Goal: Task Accomplishment & Management: Manage account settings

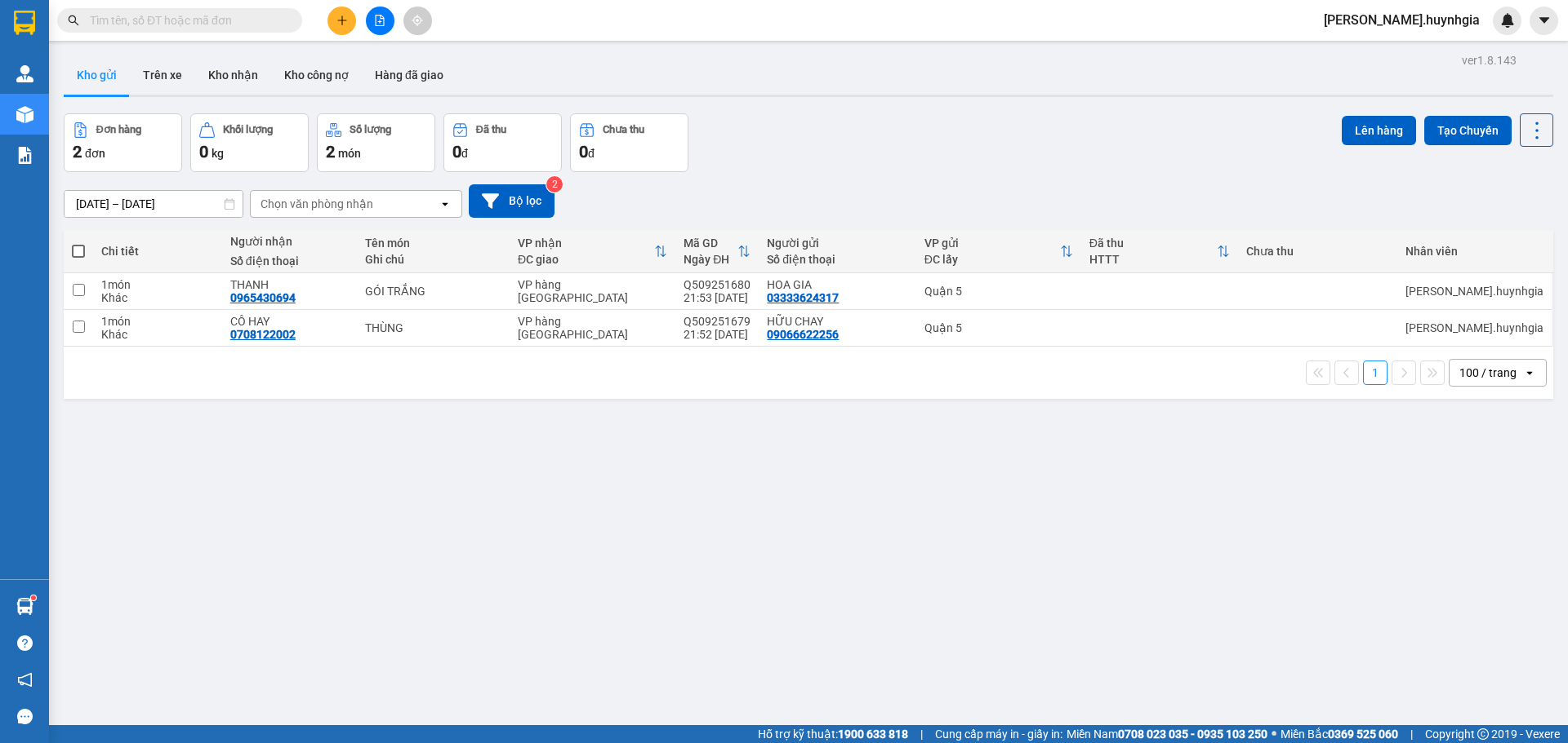
click at [80, 253] on span at bounding box center [78, 251] width 13 height 13
click at [78, 243] on input "checkbox" at bounding box center [78, 243] width 0 height 0
checkbox input "true"
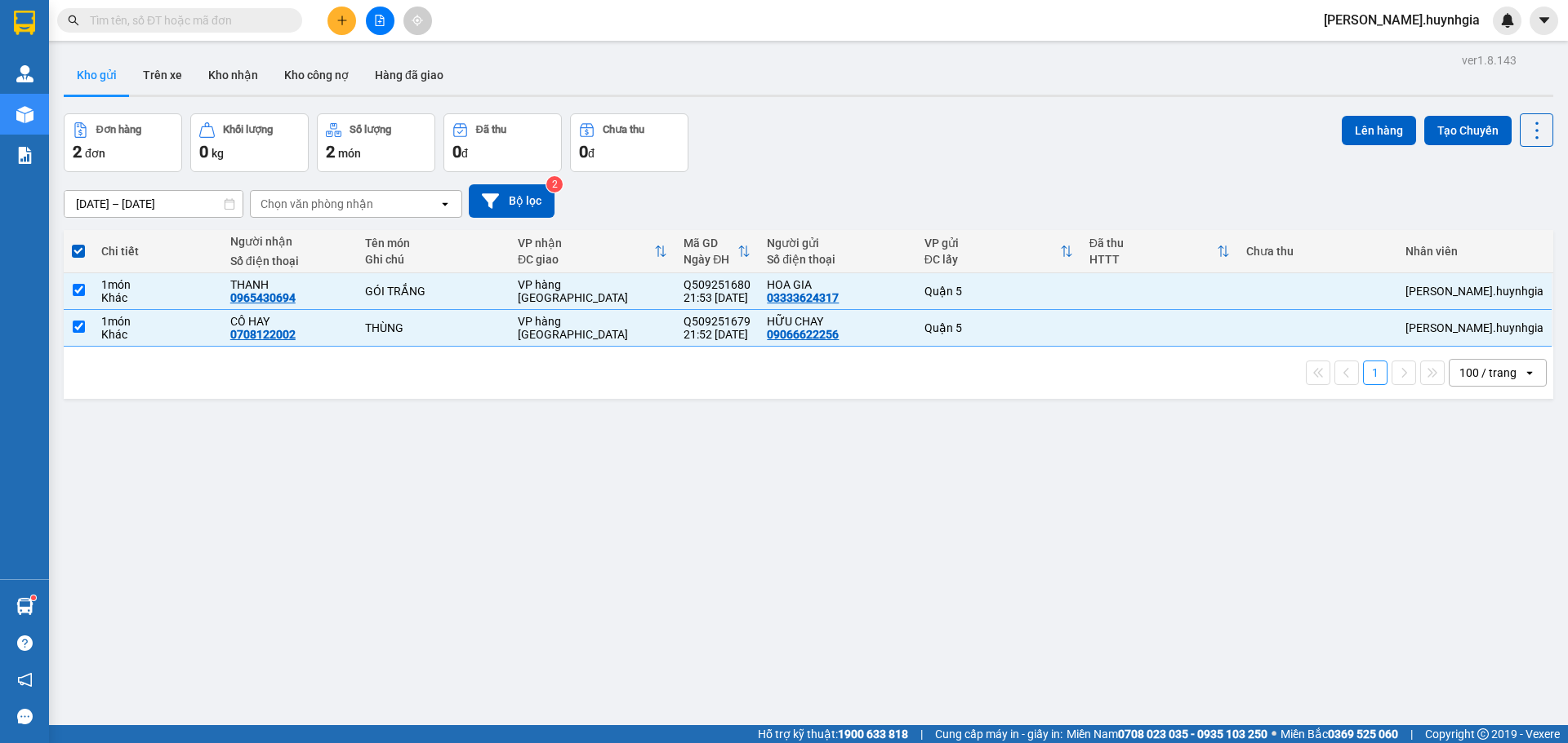
drag, startPoint x: 400, startPoint y: 199, endPoint x: 403, endPoint y: 210, distance: 11.4
click at [402, 205] on div "Chọn văn phòng nhận" at bounding box center [344, 204] width 188 height 26
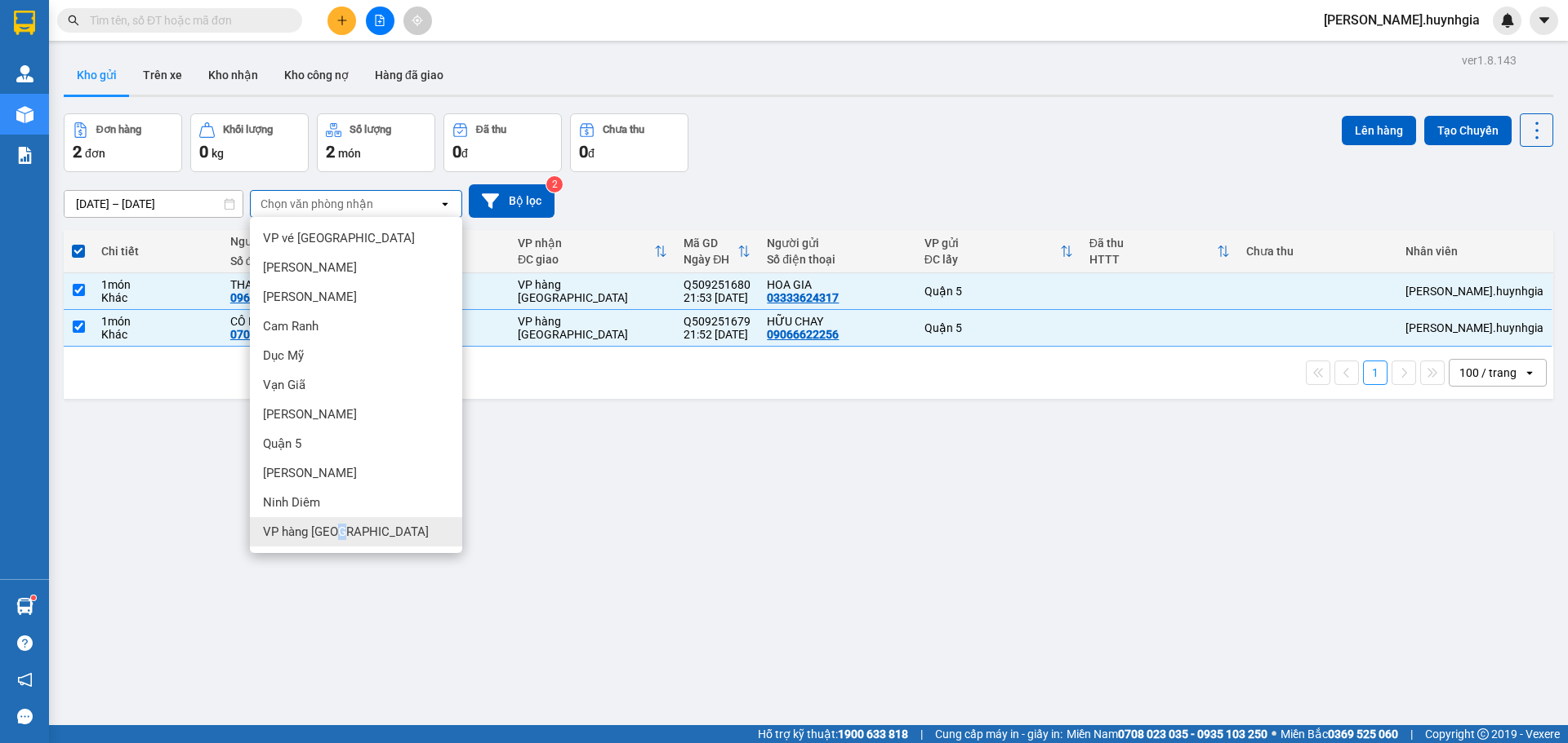
drag, startPoint x: 340, startPoint y: 527, endPoint x: 356, endPoint y: 517, distance: 18.9
click at [338, 529] on span "VP hàng [GEOGRAPHIC_DATA]" at bounding box center [346, 531] width 166 height 16
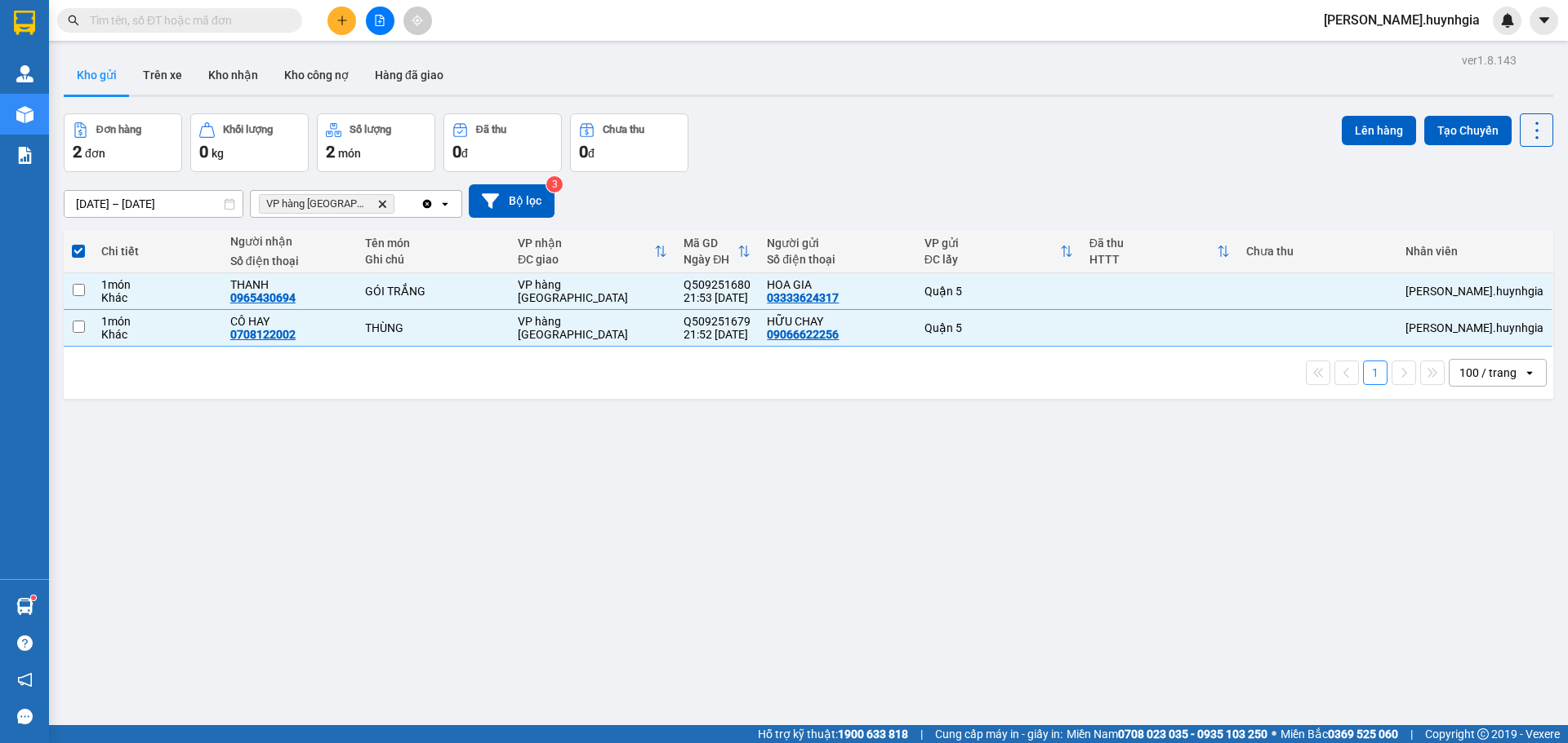
checkbox input "false"
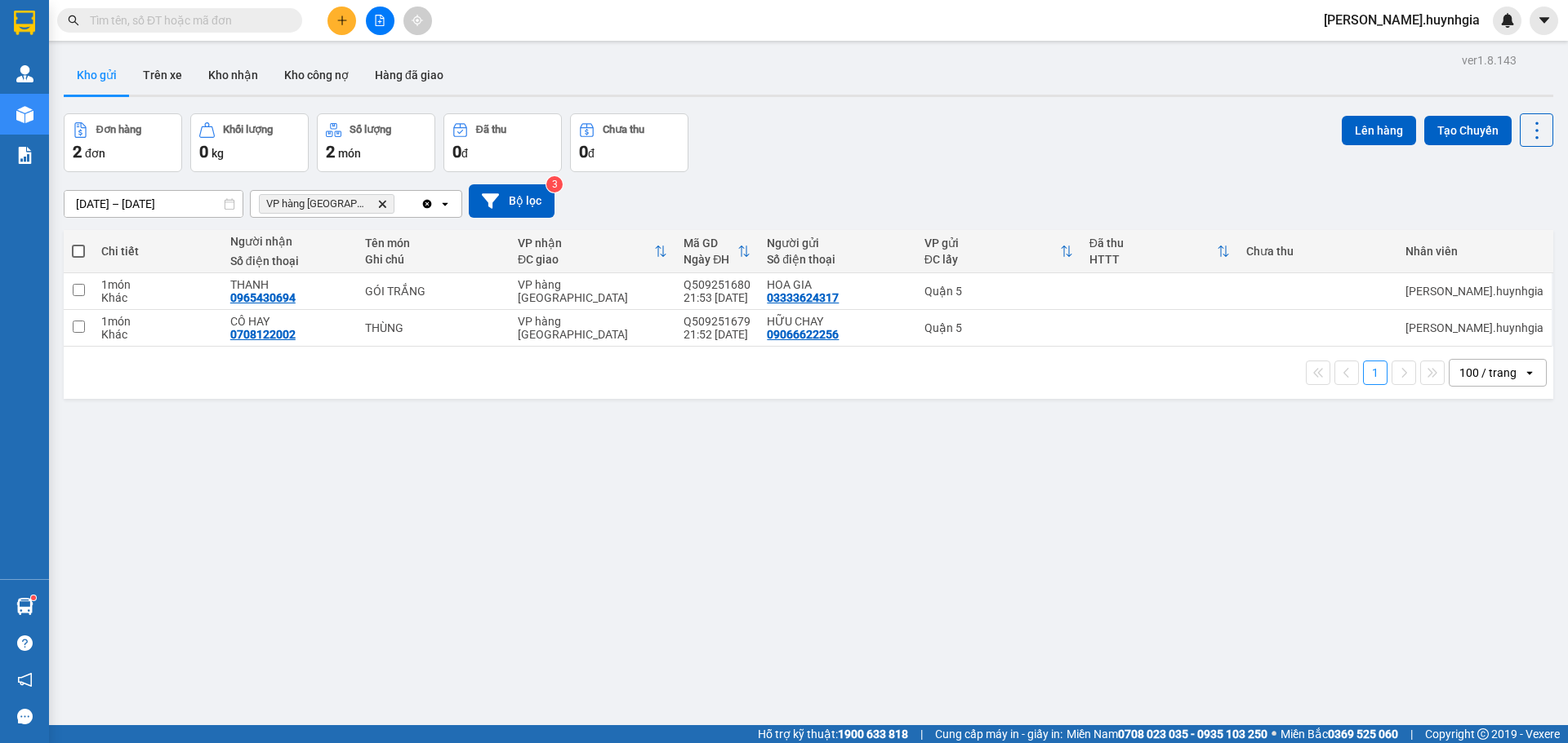
click at [79, 248] on span at bounding box center [78, 251] width 13 height 13
click at [78, 243] on input "checkbox" at bounding box center [78, 243] width 0 height 0
checkbox input "true"
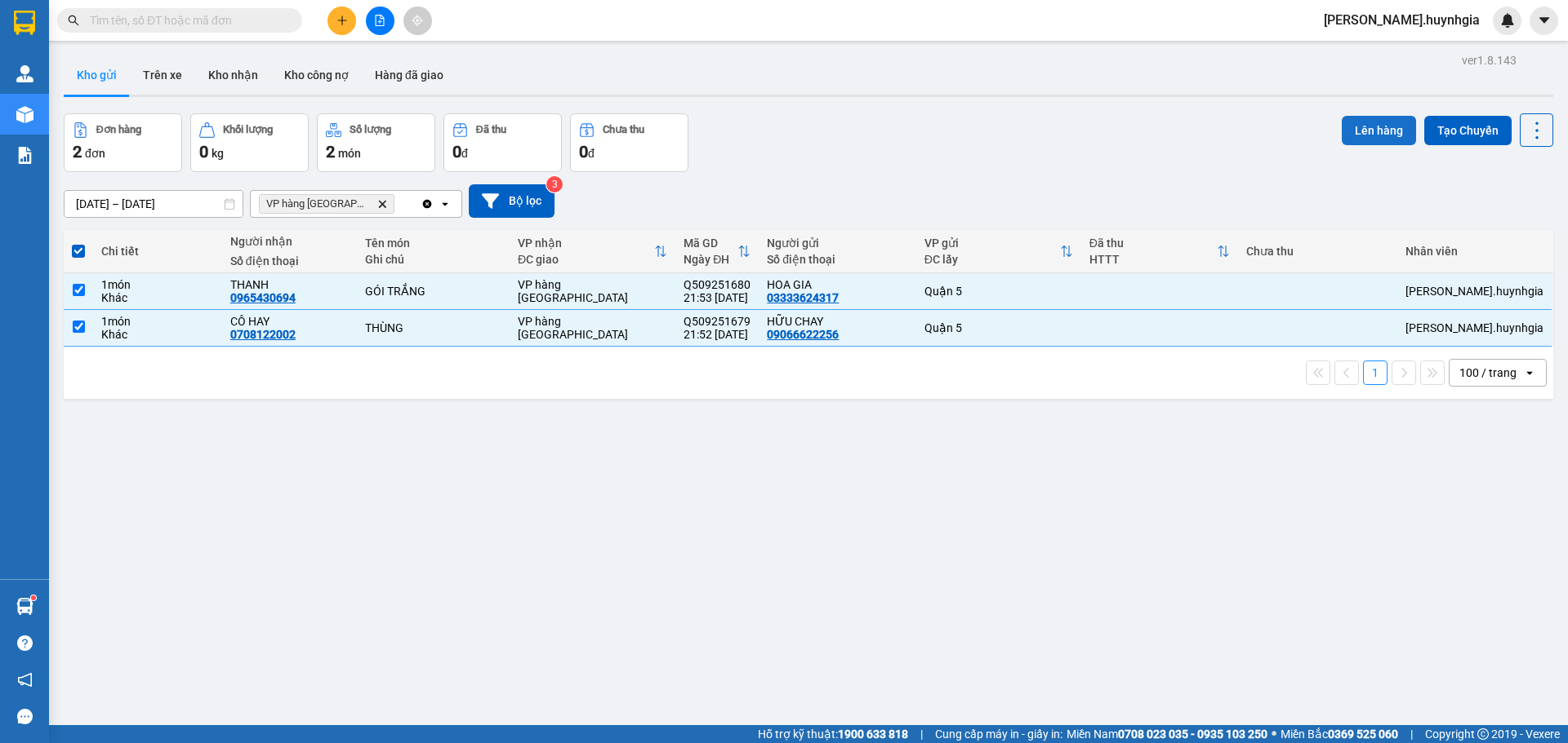
click at [1347, 132] on button "Lên hàng" at bounding box center [1379, 130] width 74 height 29
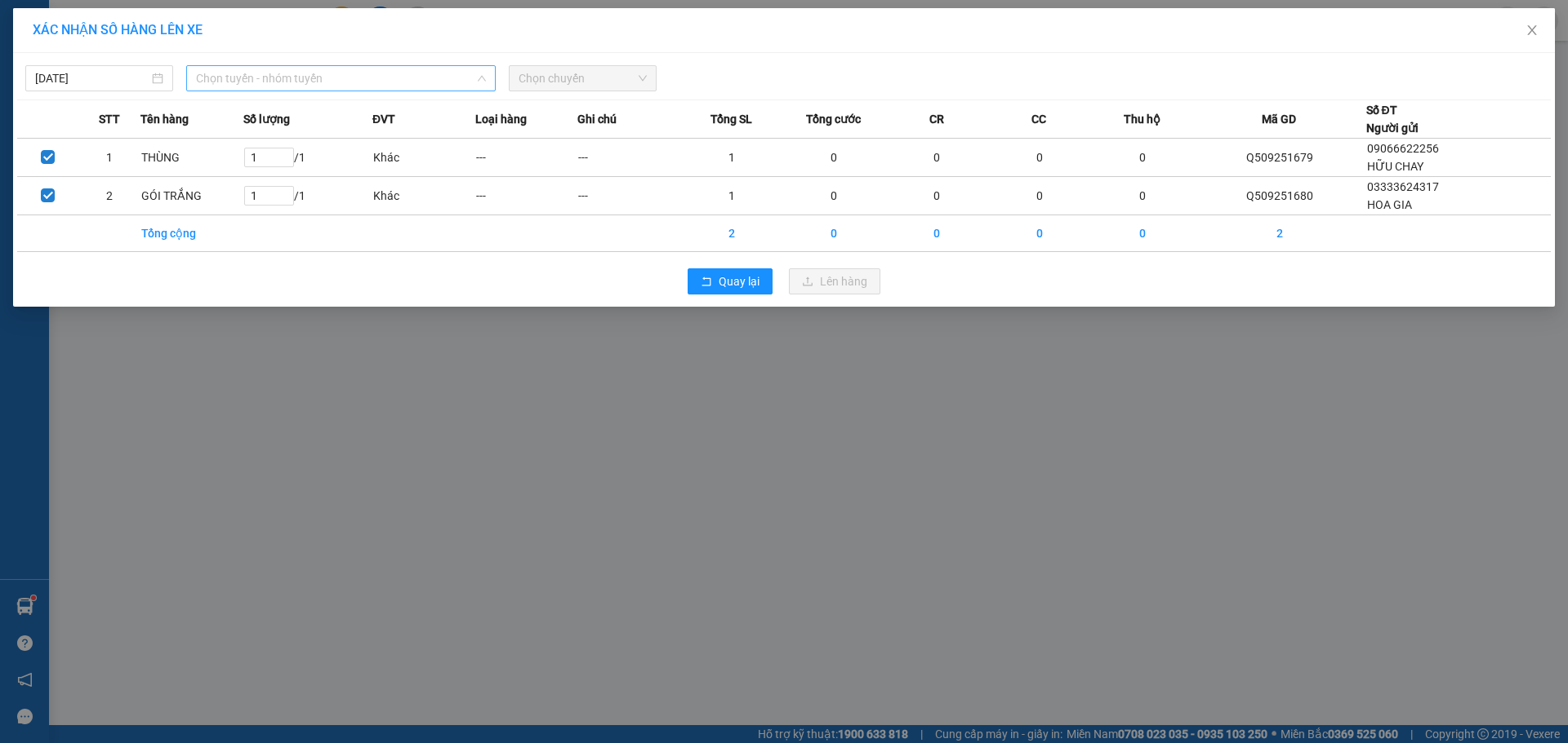
drag, startPoint x: 375, startPoint y: 73, endPoint x: 474, endPoint y: 135, distance: 116.8
click at [376, 73] on span "Chọn tuyến - nhóm tuyến" at bounding box center [341, 78] width 290 height 24
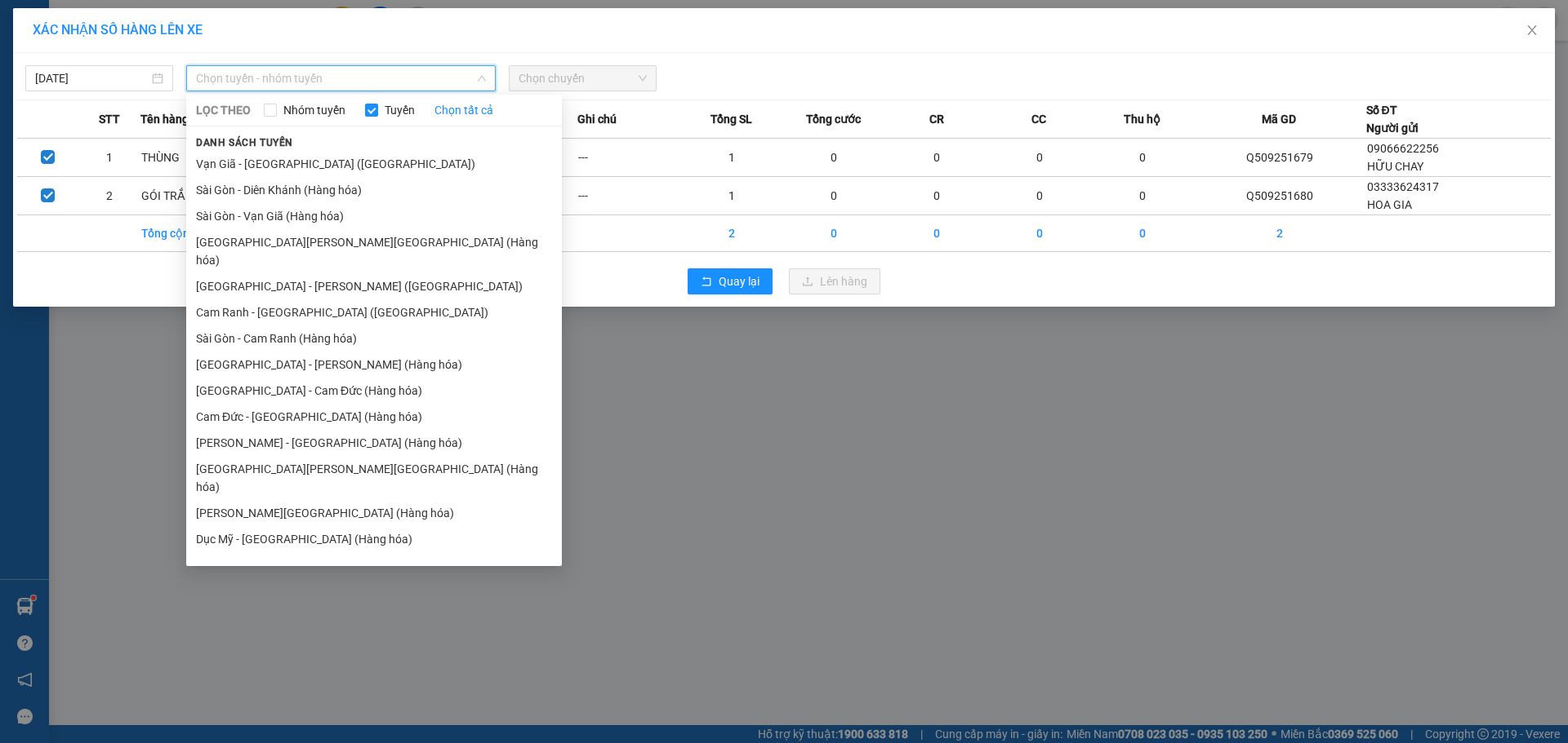
drag, startPoint x: 330, startPoint y: 547, endPoint x: 341, endPoint y: 548, distance: 11.0
click at [337, 578] on li "[GEOGRAPHIC_DATA] - [GEOGRAPHIC_DATA] ([GEOGRAPHIC_DATA])" at bounding box center [374, 591] width 376 height 26
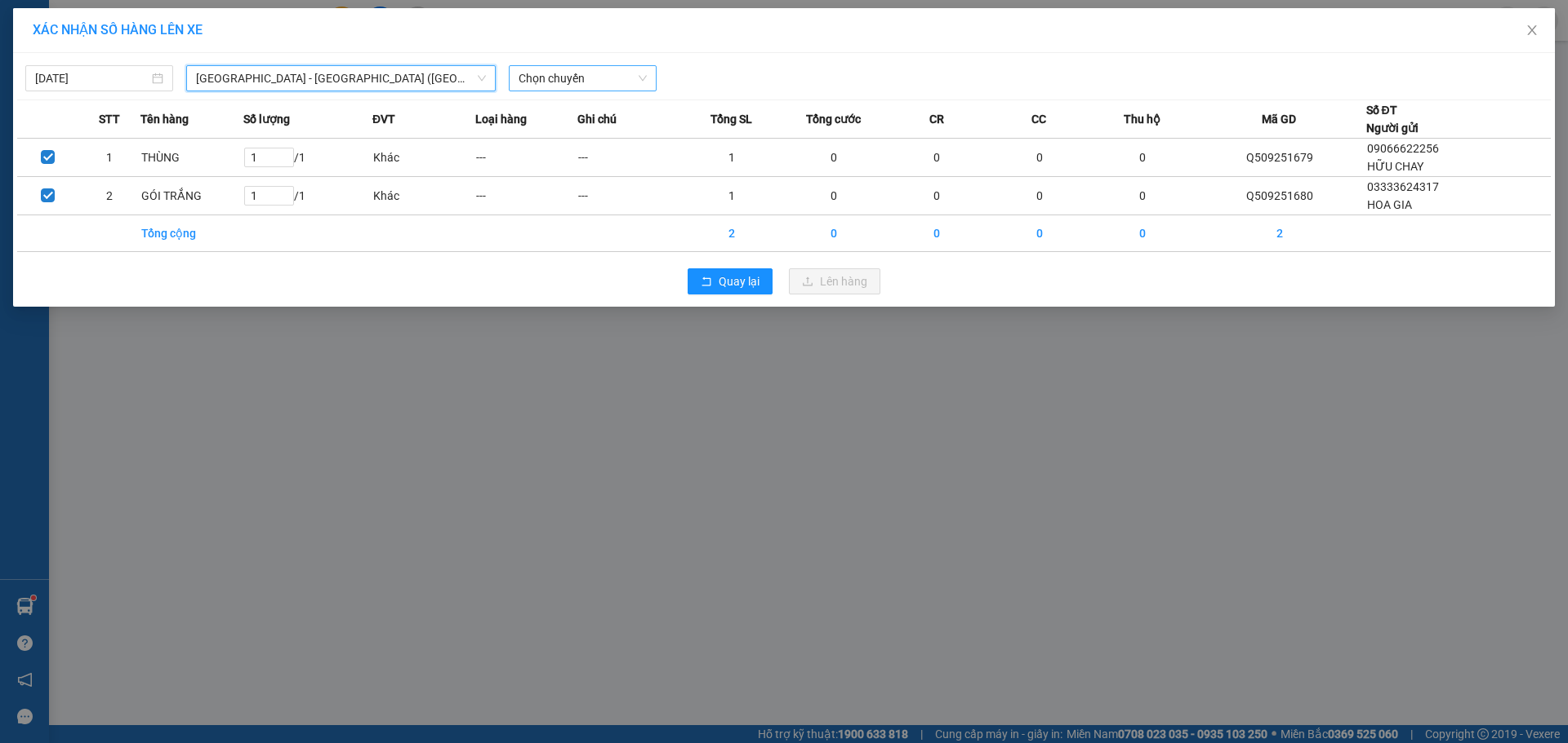
drag, startPoint x: 574, startPoint y: 83, endPoint x: 585, endPoint y: 89, distance: 12.5
click at [581, 87] on span "Chọn chuyến" at bounding box center [582, 78] width 128 height 24
click at [590, 145] on div "22:00" at bounding box center [581, 137] width 127 height 18
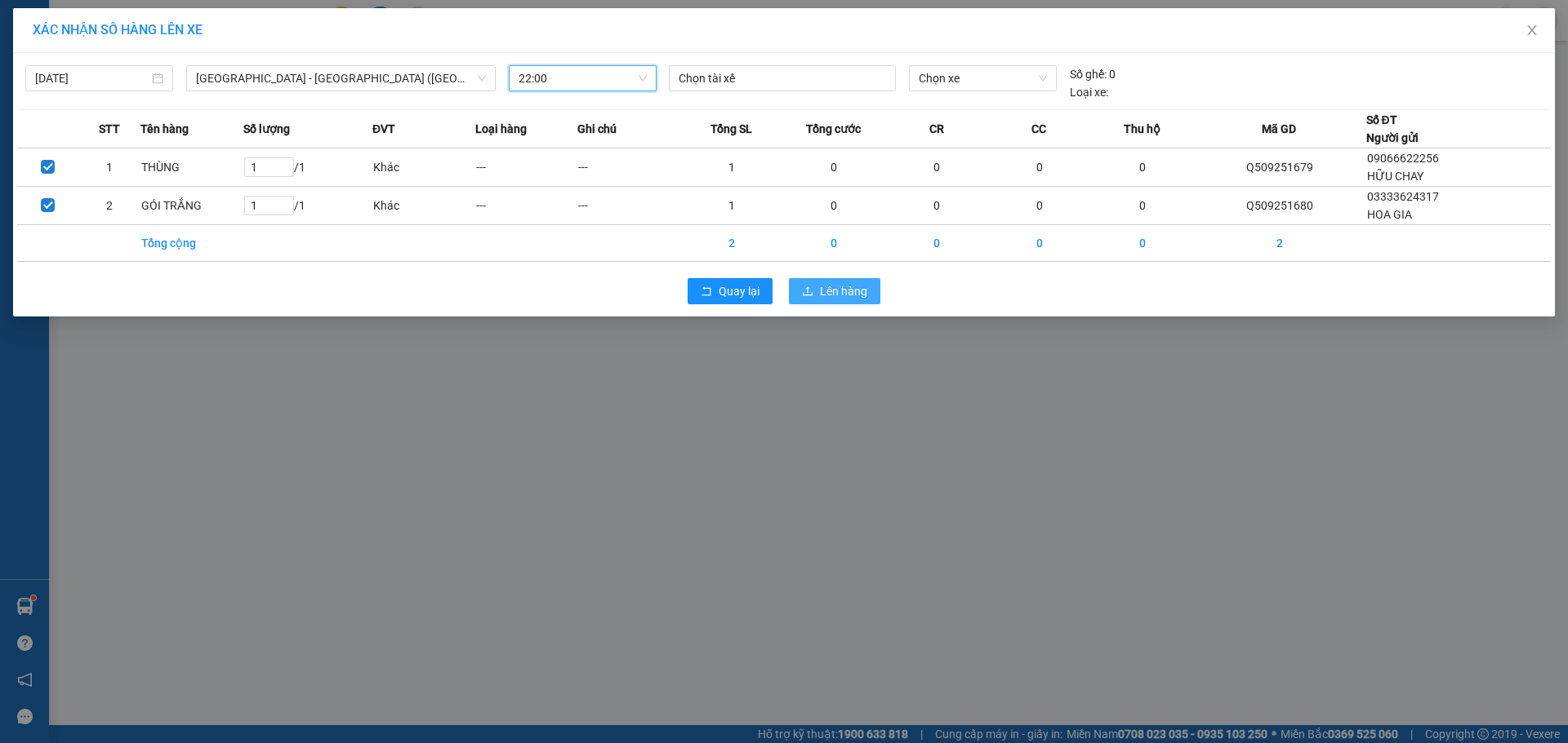
drag, startPoint x: 821, startPoint y: 293, endPoint x: 844, endPoint y: 310, distance: 28.6
click at [827, 297] on span "Lên hàng" at bounding box center [843, 291] width 47 height 18
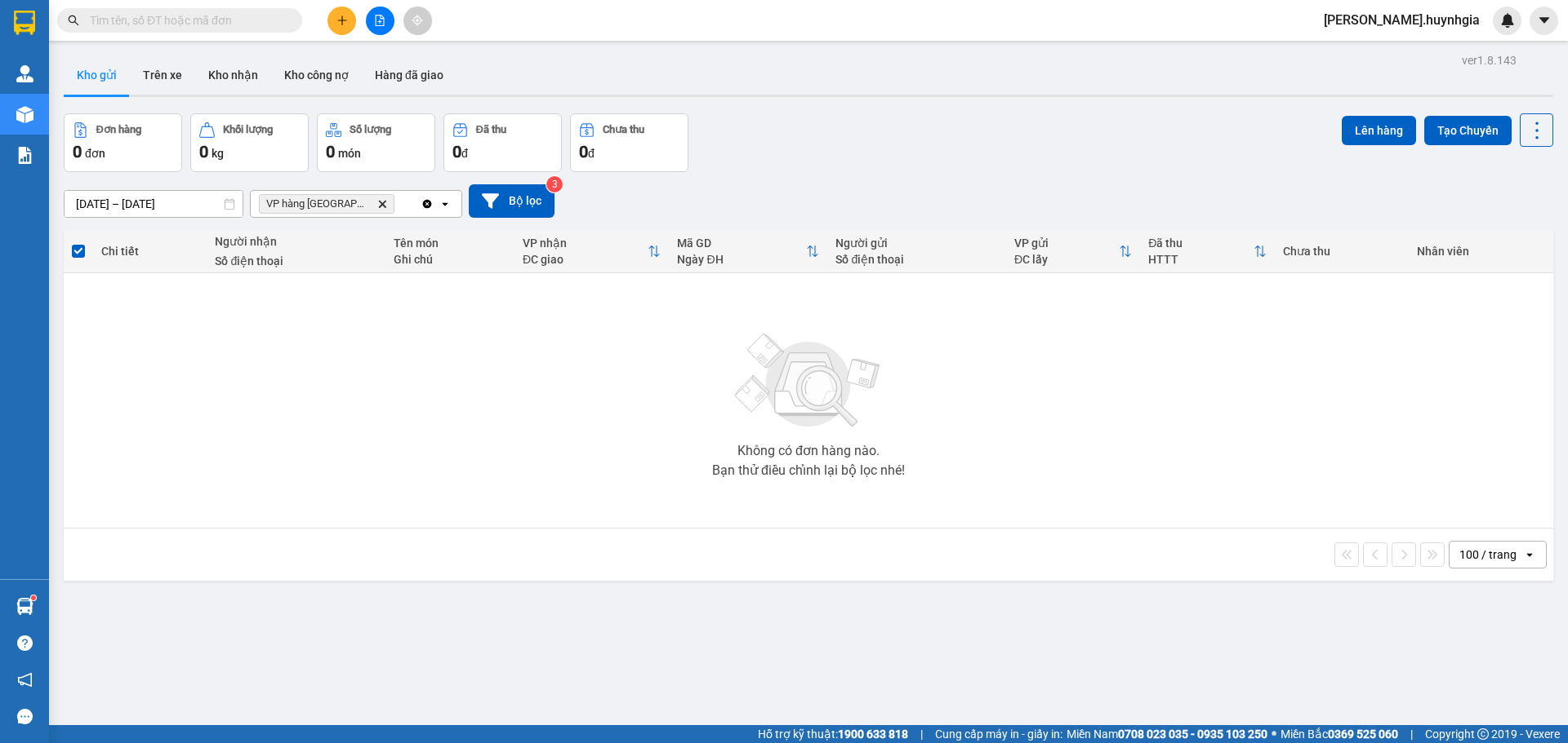
click at [377, 205] on icon "Delete" at bounding box center [382, 203] width 9 height 9
drag, startPoint x: 400, startPoint y: 200, endPoint x: 427, endPoint y: 213, distance: 30.0
click at [407, 201] on div "Chọn văn phòng nhận" at bounding box center [344, 204] width 188 height 26
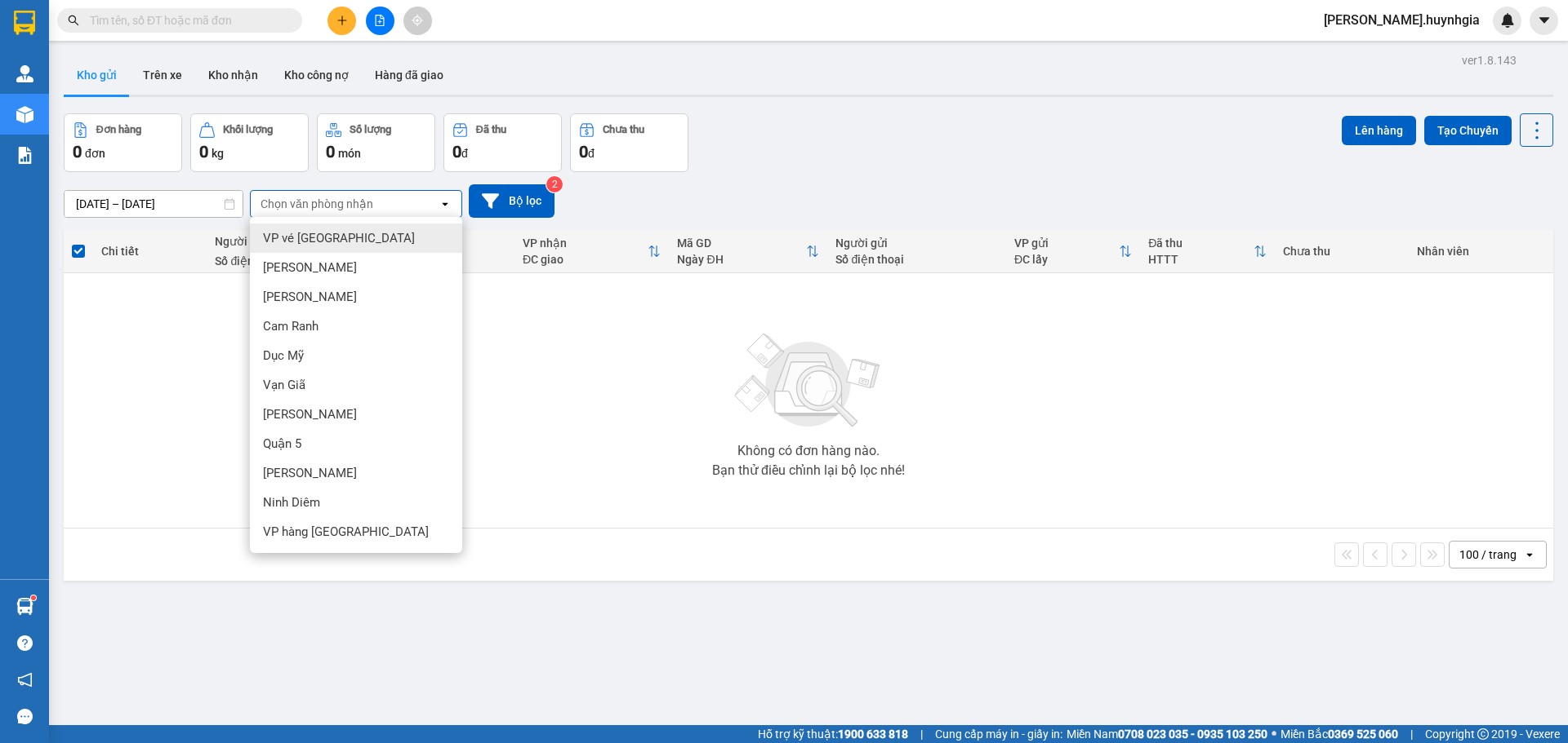
drag, startPoint x: 364, startPoint y: 243, endPoint x: 421, endPoint y: 241, distance: 57.0
click at [374, 241] on div "VP vé [GEOGRAPHIC_DATA]" at bounding box center [355, 237] width 212 height 29
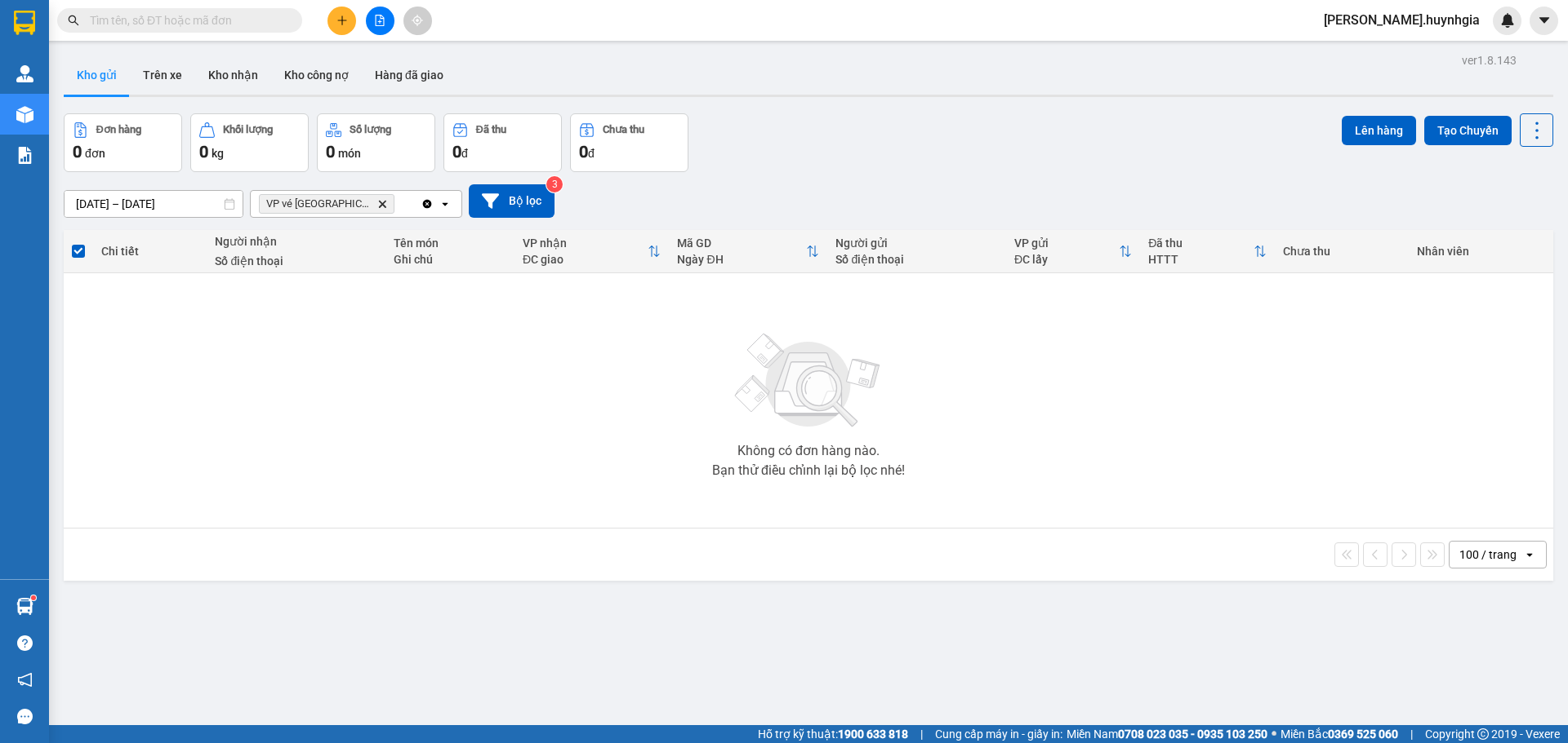
drag, startPoint x: 357, startPoint y: 204, endPoint x: 282, endPoint y: 348, distance: 162.4
click at [379, 205] on icon "VP vé Nha Trang, close by backspace" at bounding box center [383, 203] width 8 height 8
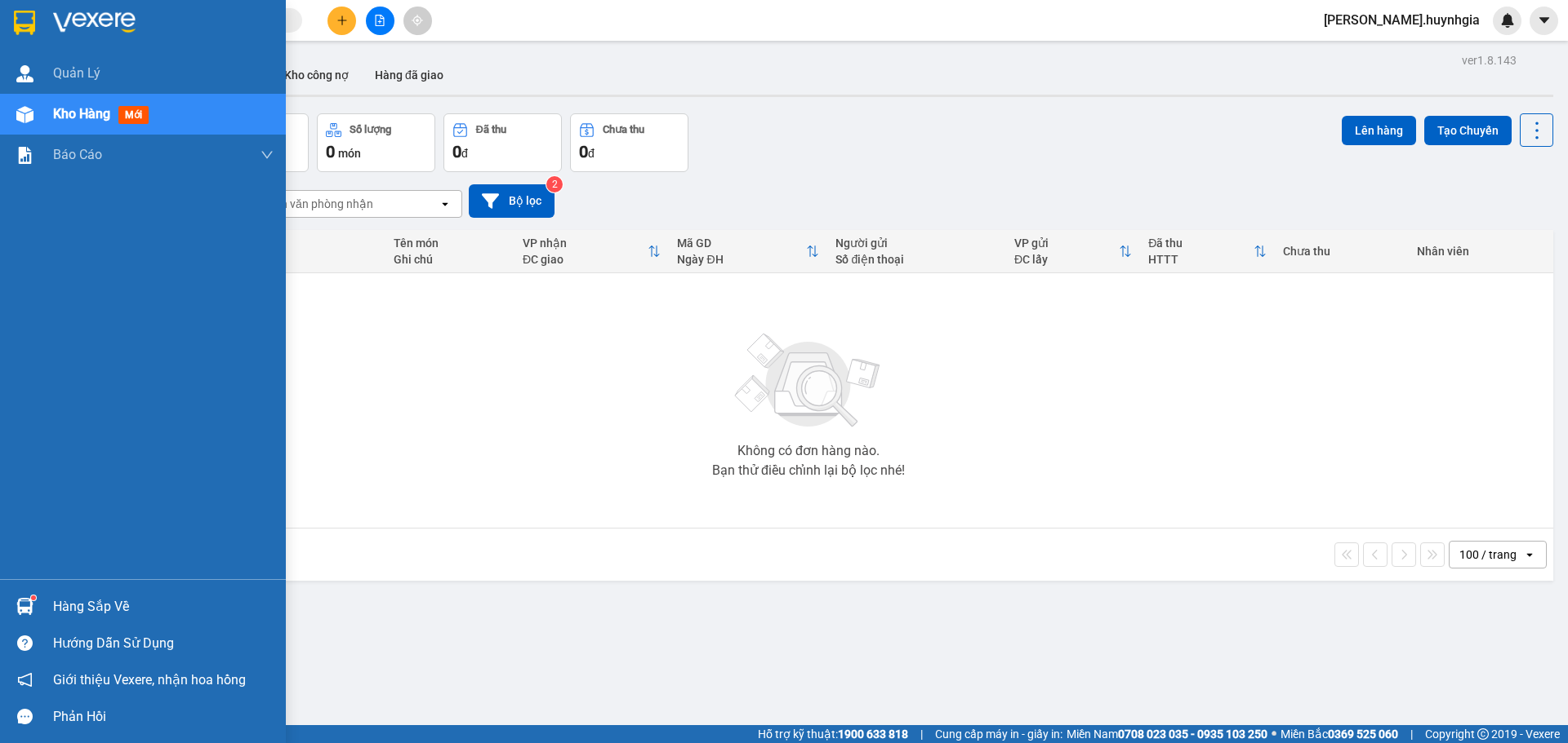
click at [89, 601] on div "Hàng sắp về" at bounding box center [163, 607] width 220 height 24
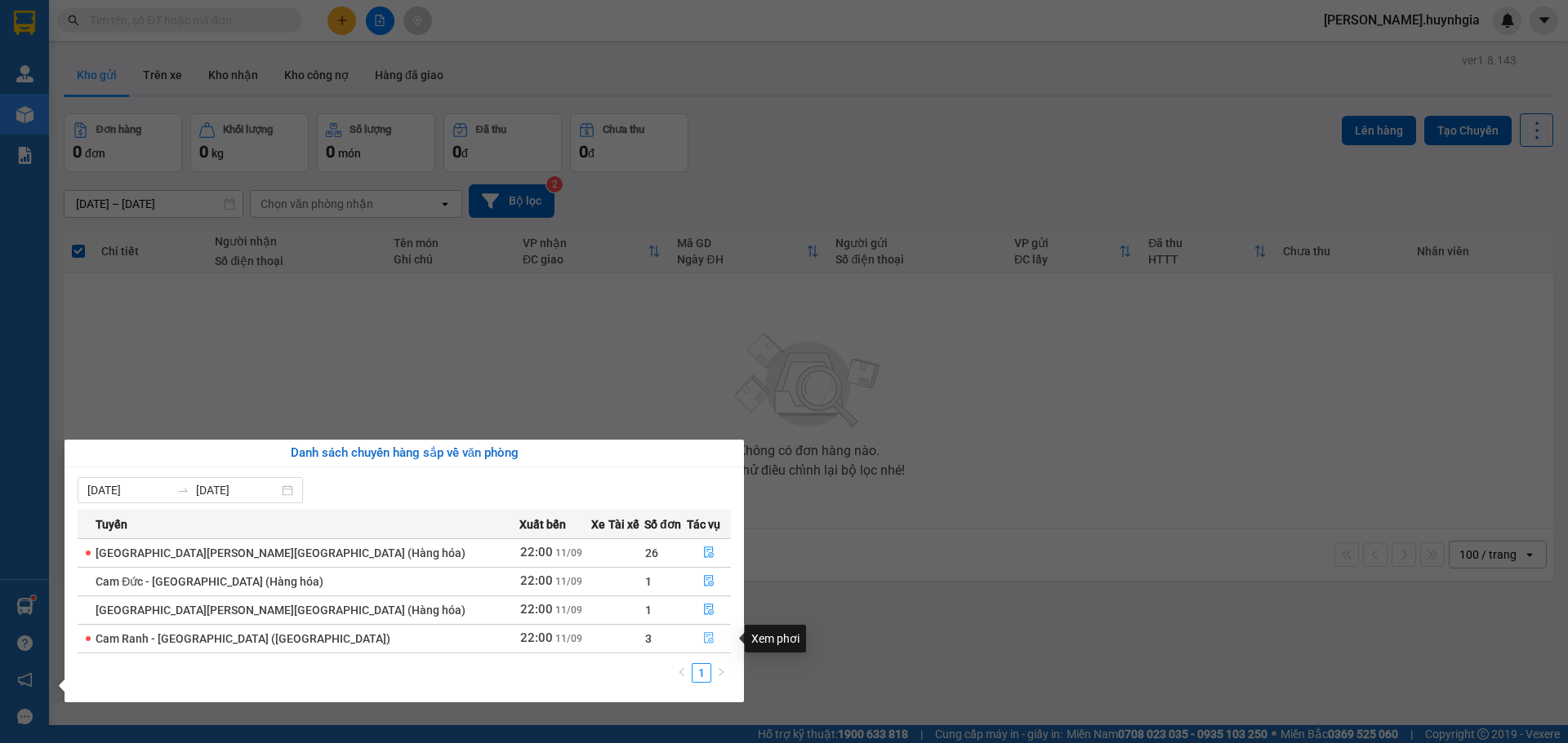
click at [703, 638] on icon "file-done" at bounding box center [709, 638] width 11 height 11
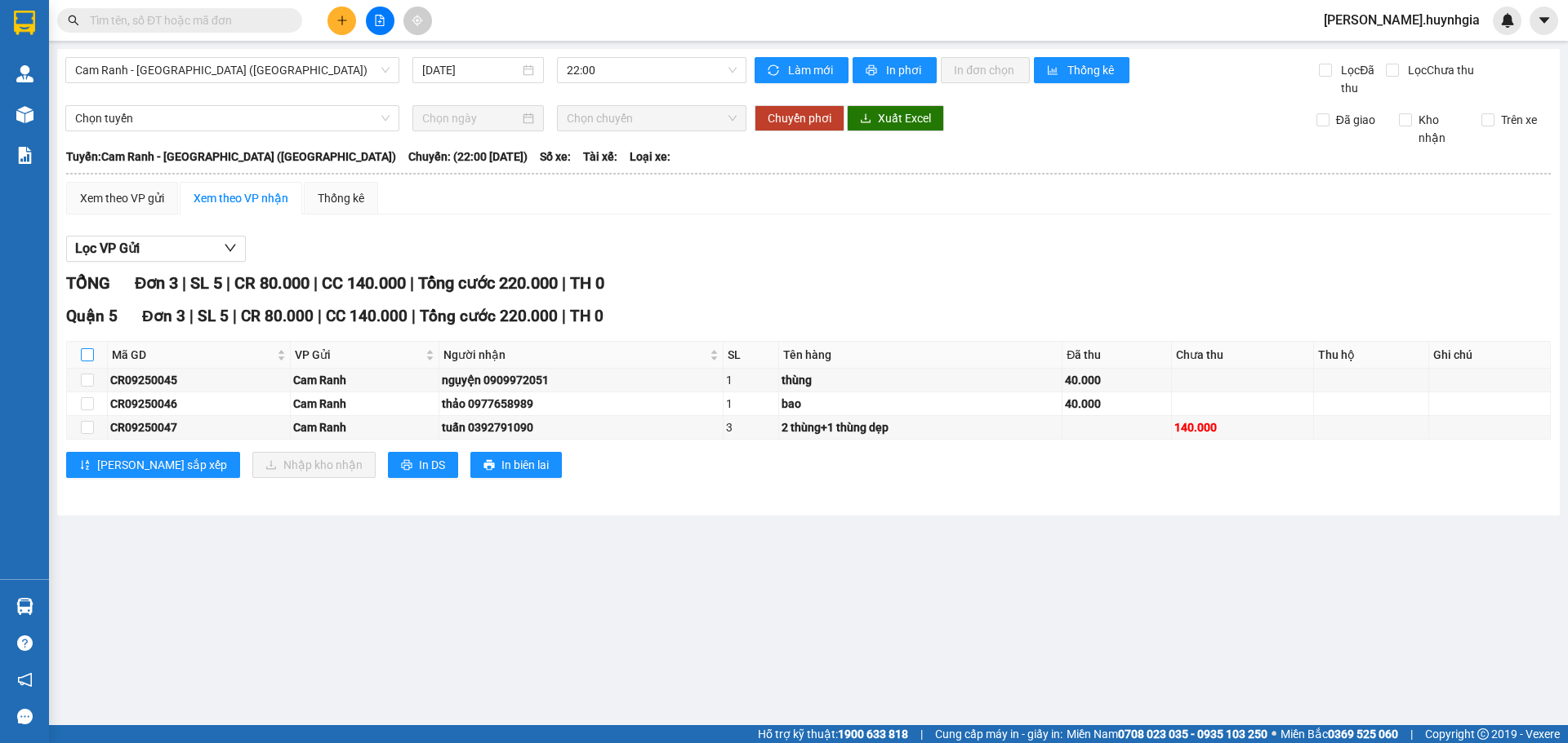
click at [90, 354] on input "checkbox" at bounding box center [88, 355] width 13 height 13
checkbox input "true"
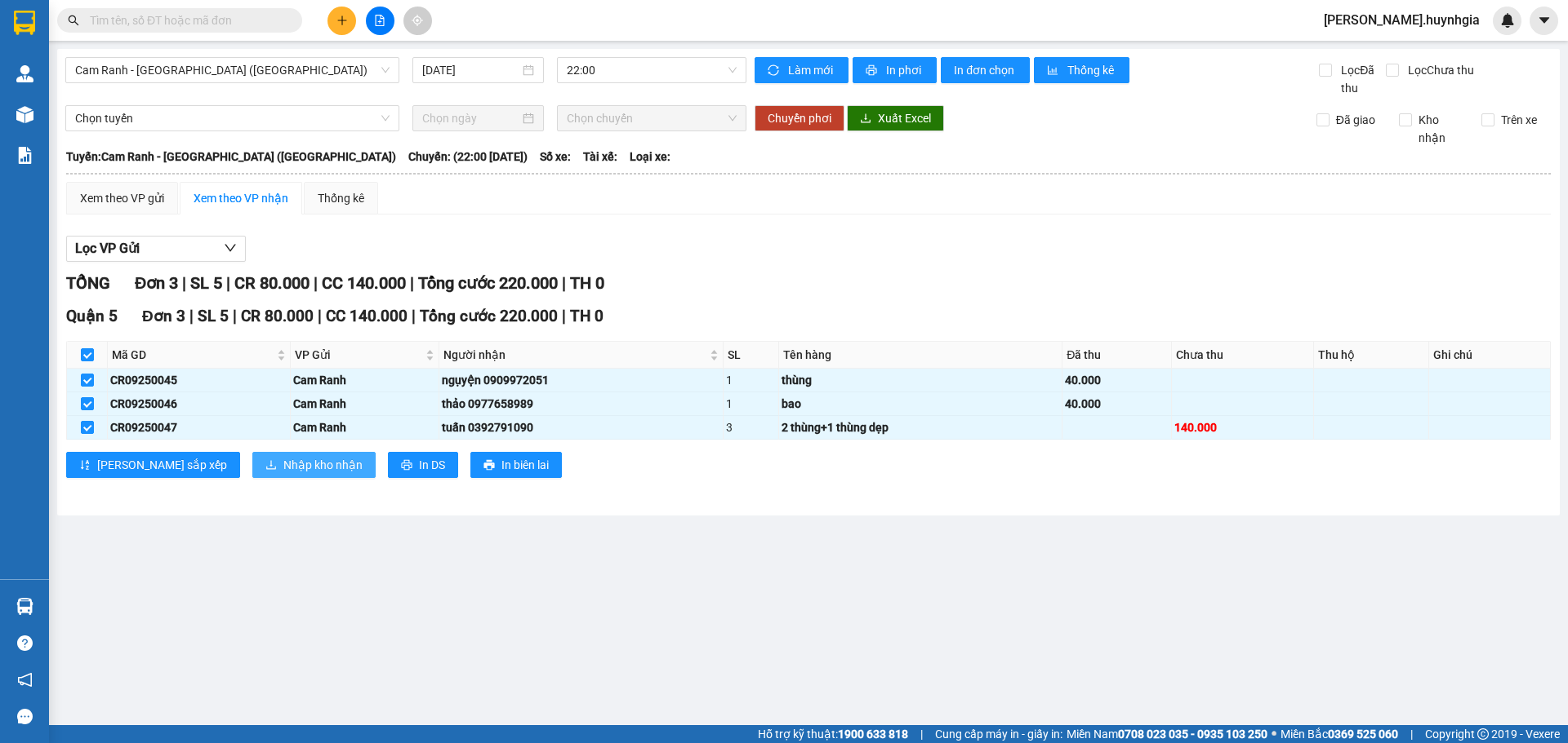
click at [284, 465] on span "Nhập kho nhận" at bounding box center [323, 464] width 79 height 18
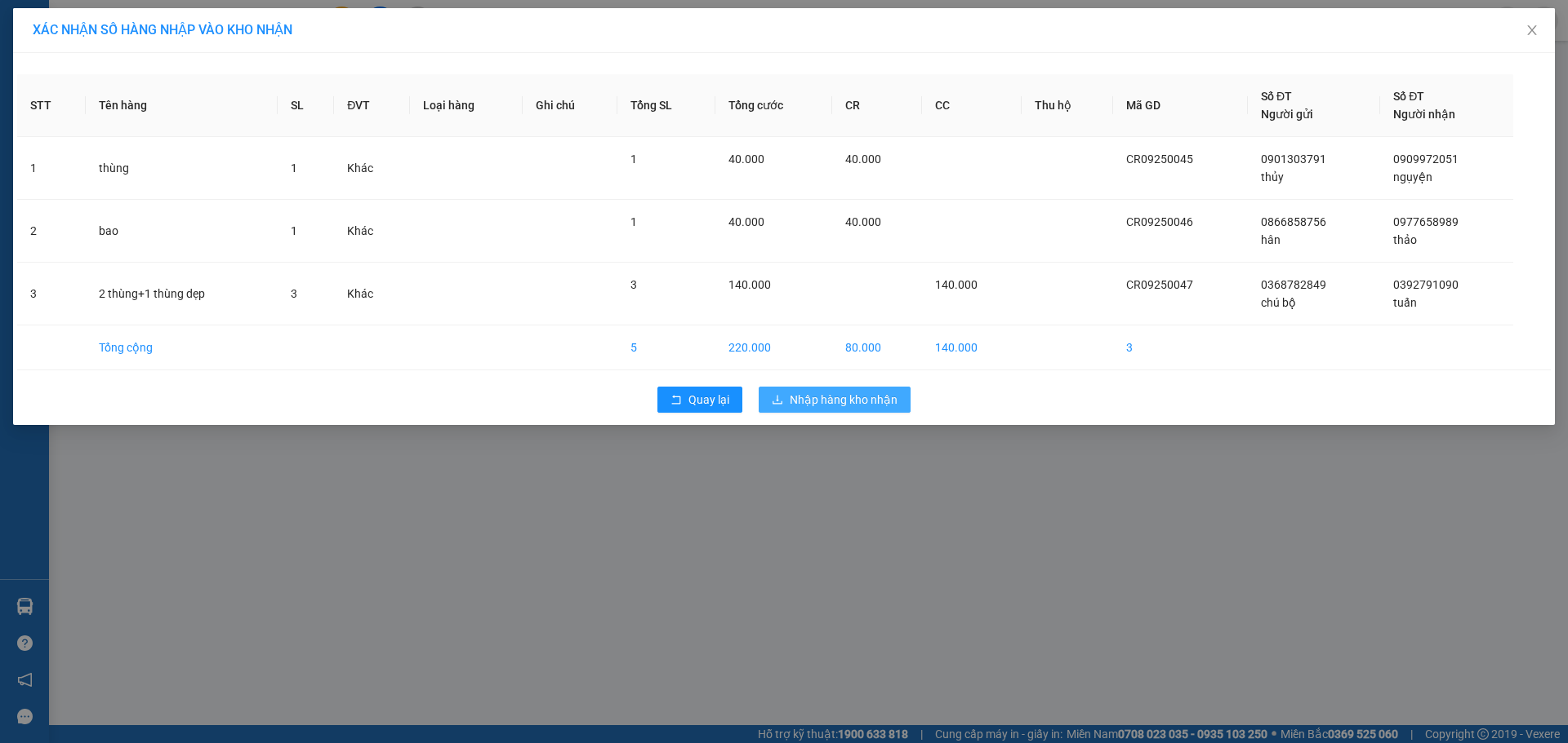
drag, startPoint x: 839, startPoint y: 395, endPoint x: 866, endPoint y: 388, distance: 27.9
click at [843, 396] on span "Nhập hàng kho nhận" at bounding box center [843, 399] width 107 height 18
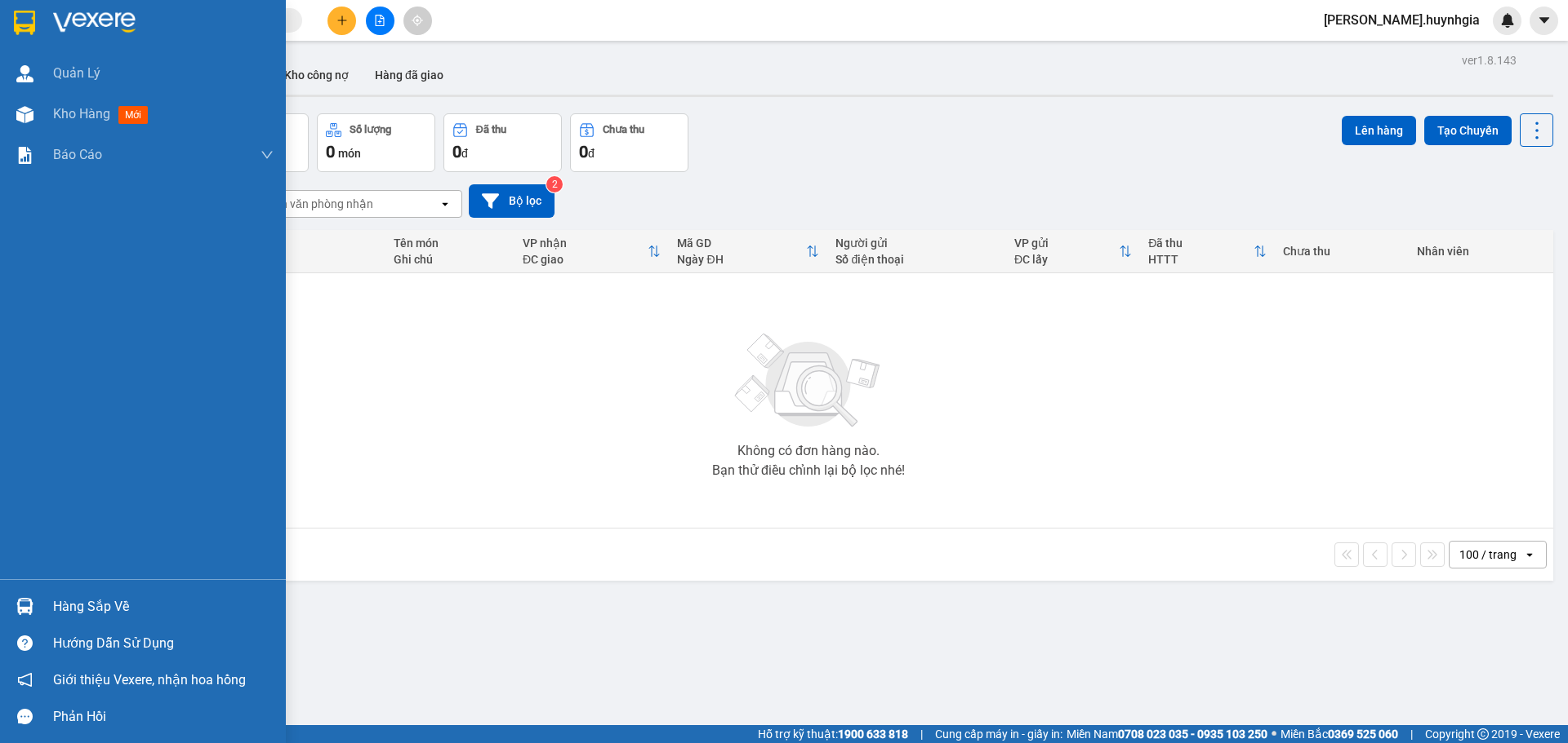
drag, startPoint x: 90, startPoint y: 606, endPoint x: 171, endPoint y: 608, distance: 81.0
click at [86, 611] on div "Hàng sắp về" at bounding box center [163, 607] width 220 height 24
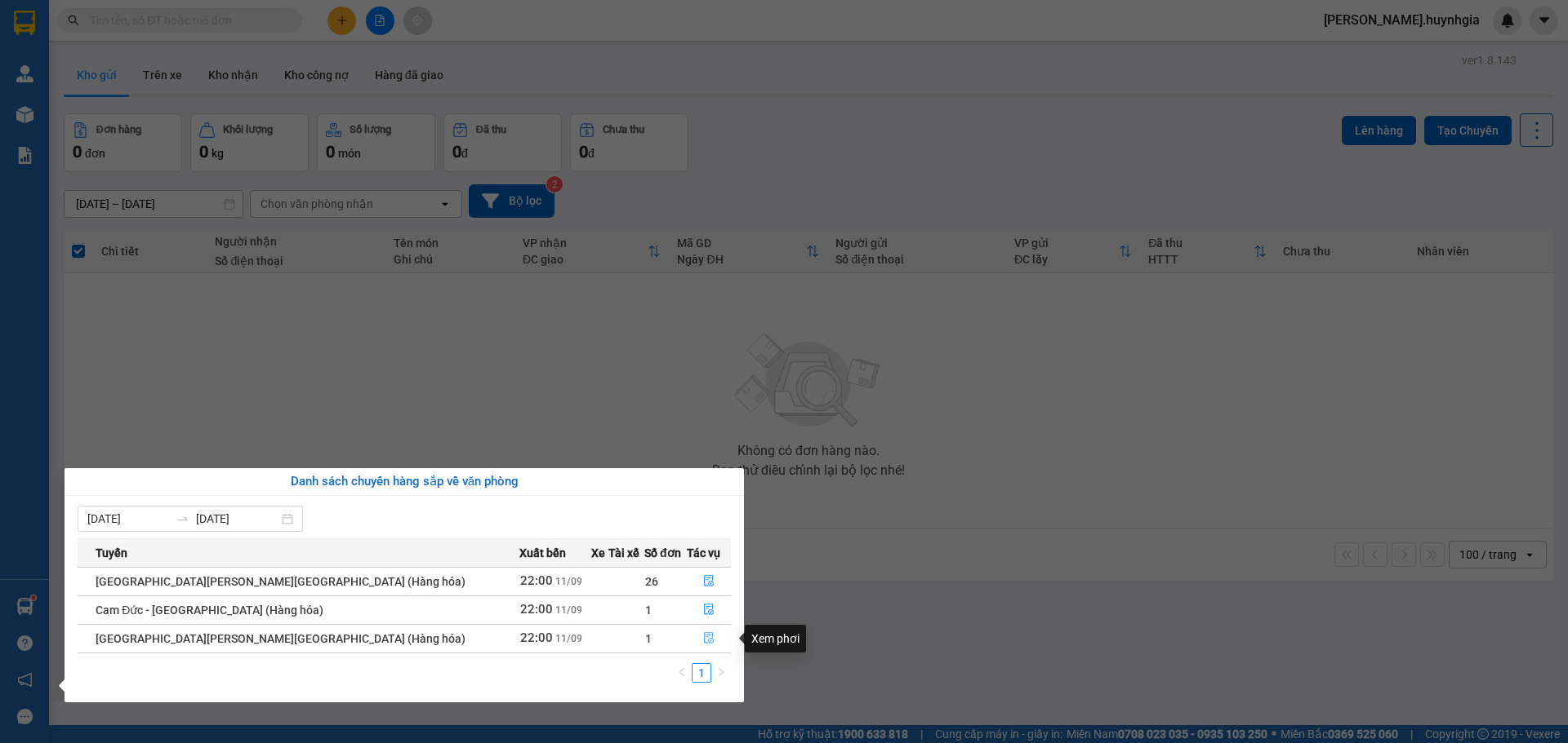
drag, startPoint x: 695, startPoint y: 636, endPoint x: 723, endPoint y: 664, distance: 39.6
click at [703, 638] on icon "file-done" at bounding box center [709, 638] width 11 height 11
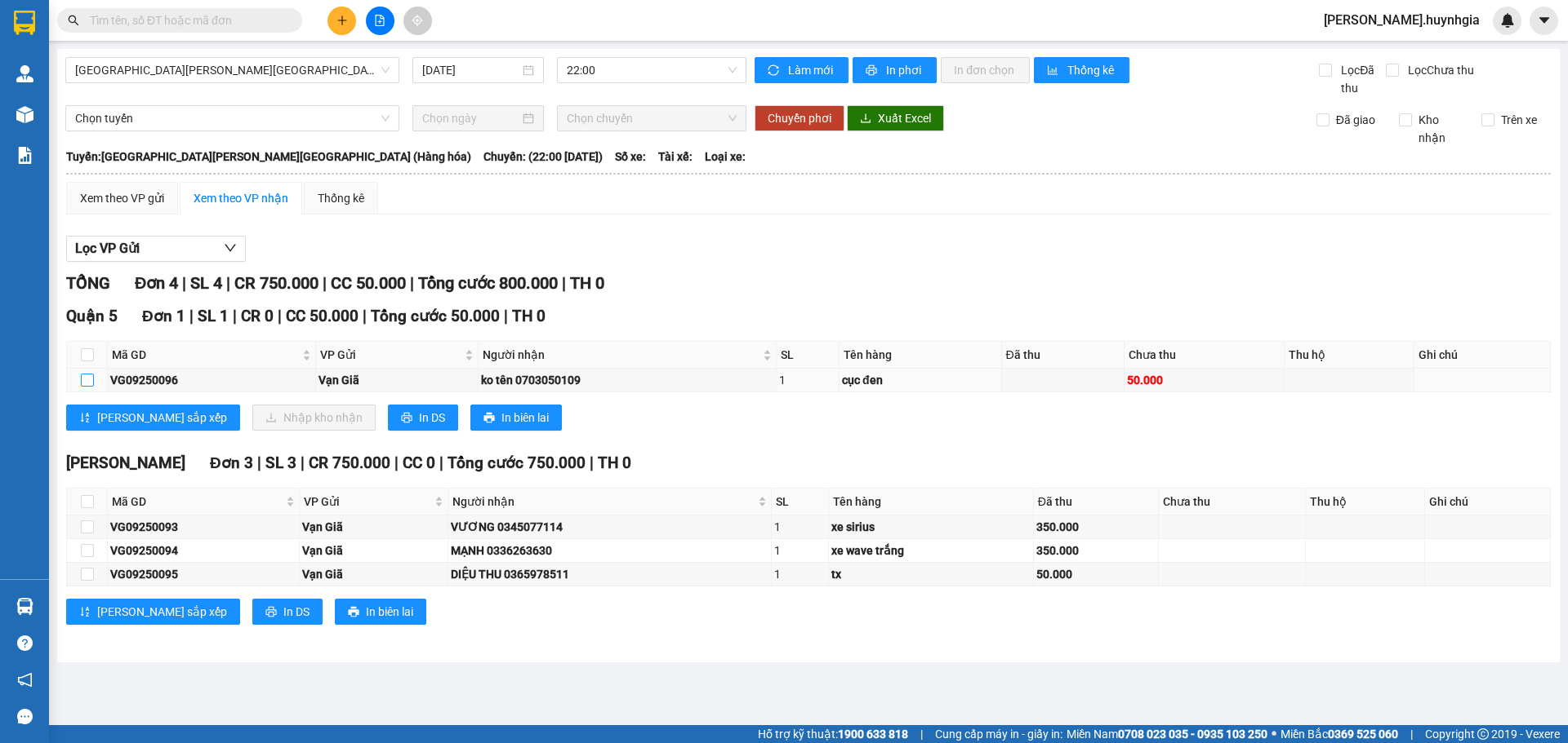
drag, startPoint x: 81, startPoint y: 381, endPoint x: 182, endPoint y: 452, distance: 123.5
click at [86, 381] on input "checkbox" at bounding box center [88, 380] width 13 height 13
checkbox input "true"
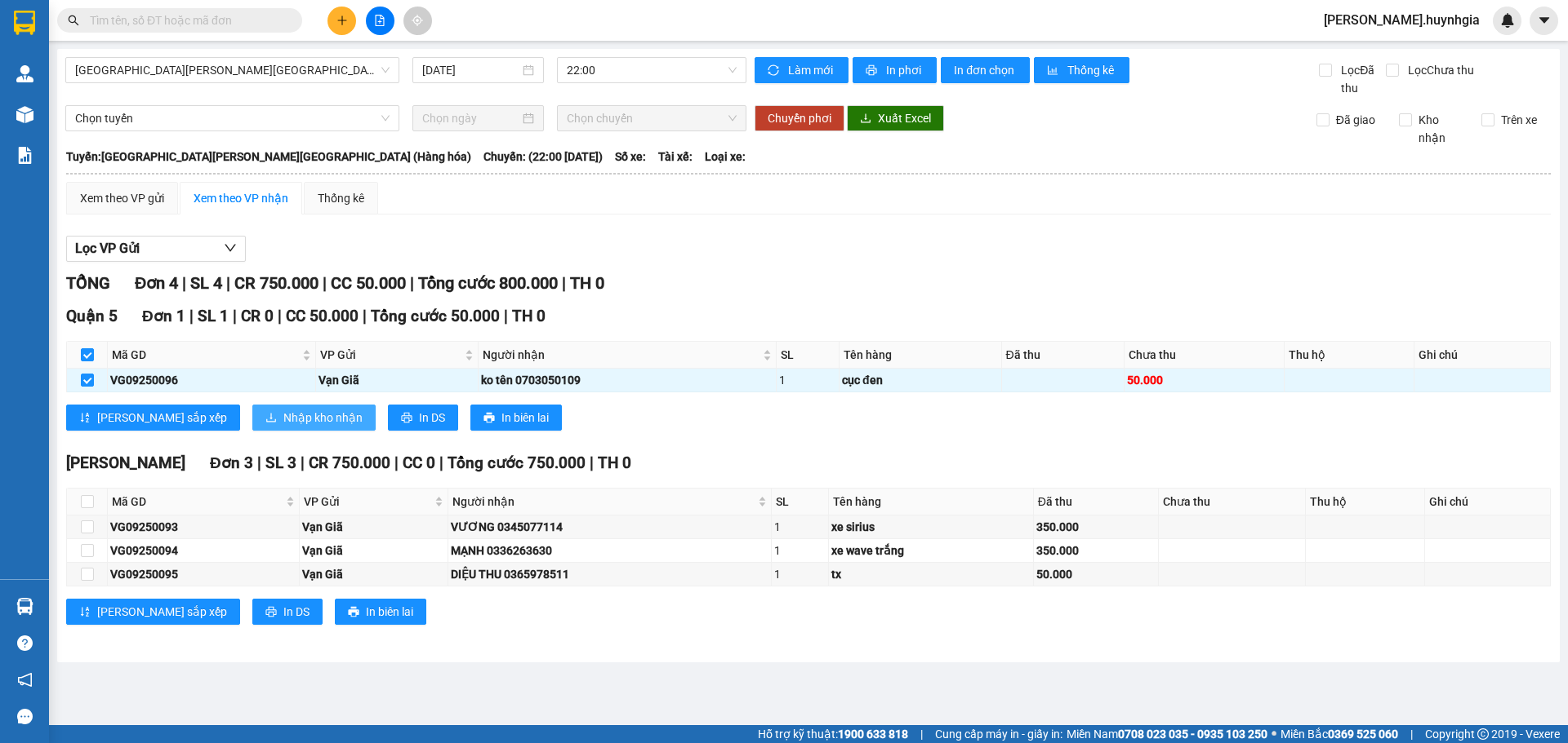
click at [284, 412] on span "Nhập kho nhận" at bounding box center [323, 417] width 79 height 18
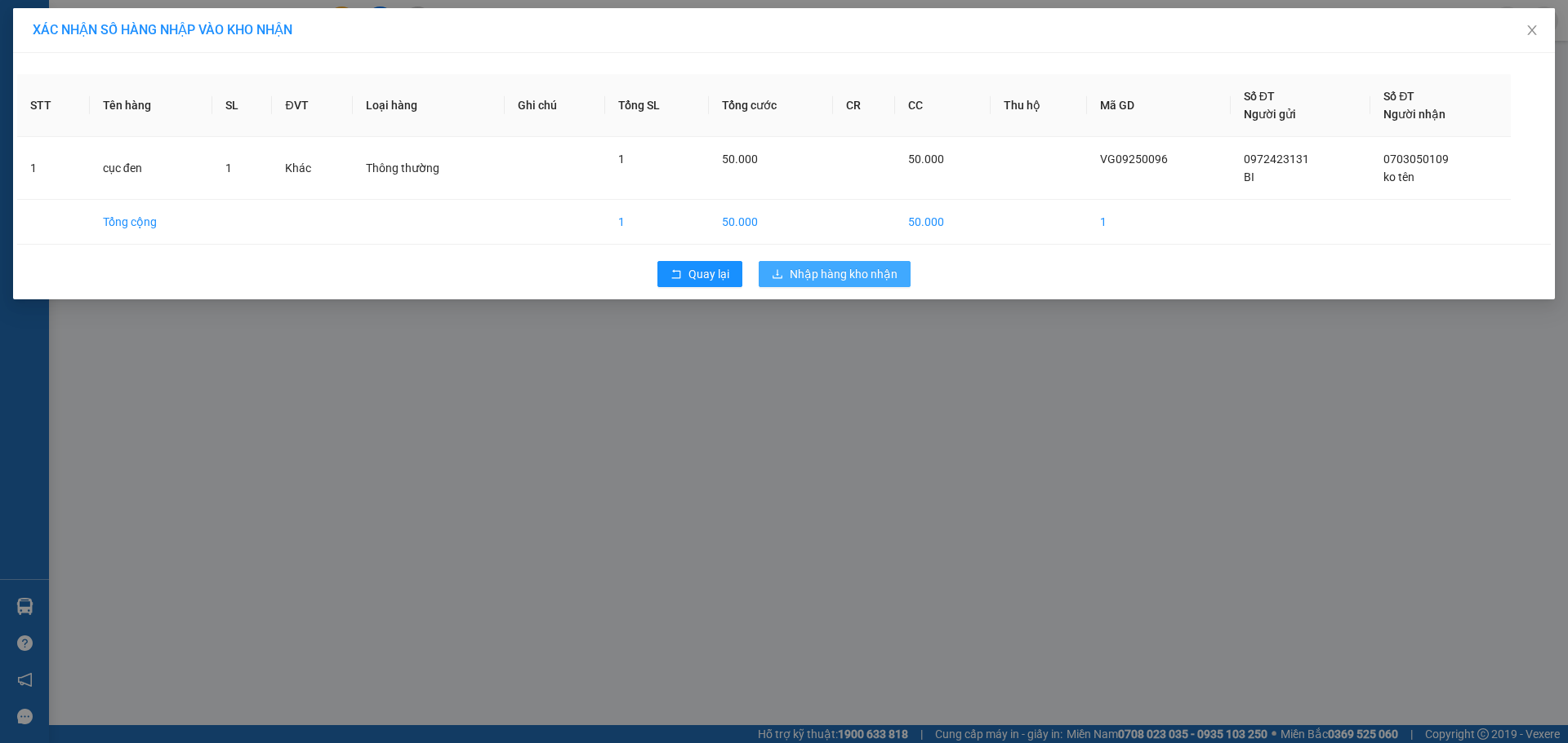
click at [857, 275] on span "Nhập hàng kho nhận" at bounding box center [843, 274] width 107 height 18
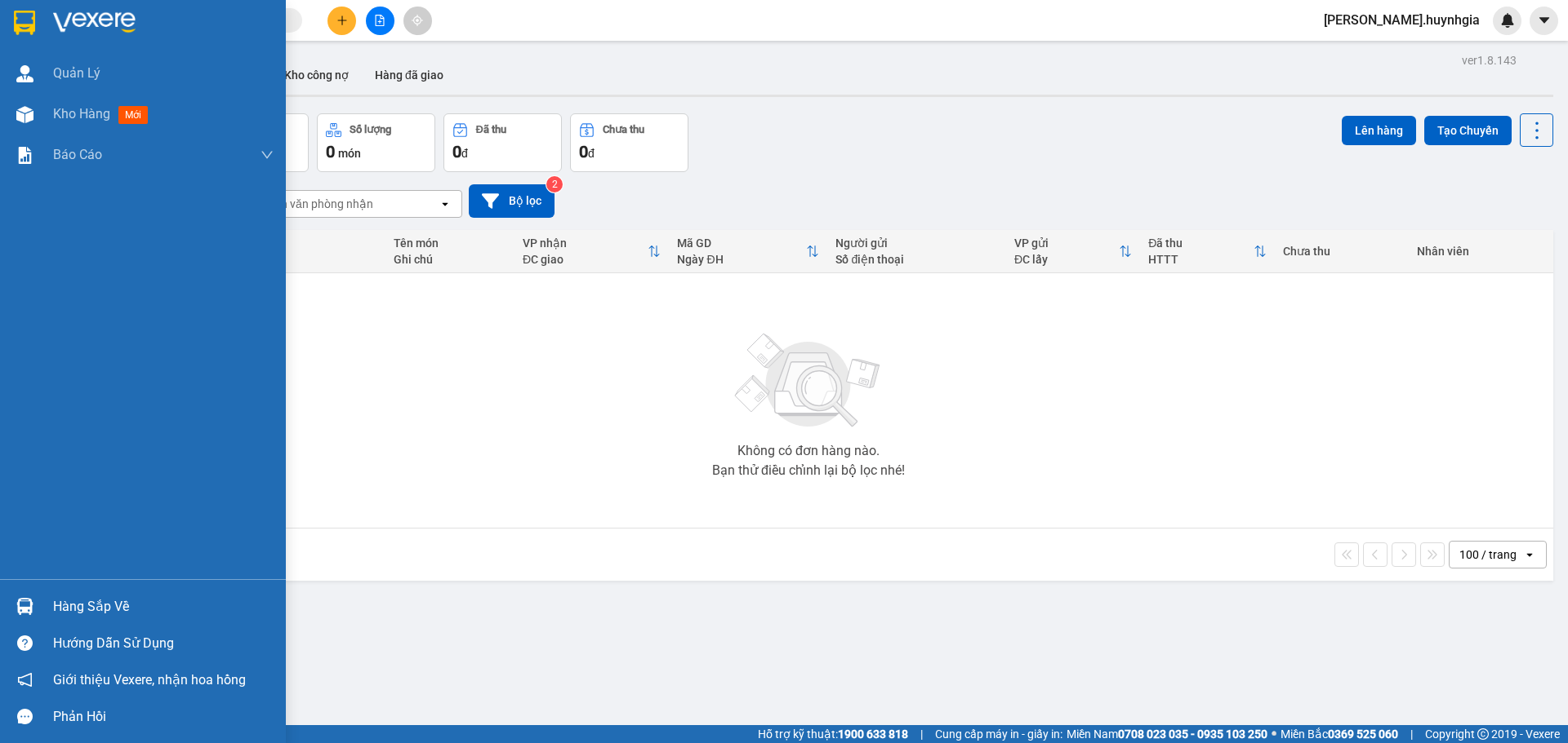
drag, startPoint x: 140, startPoint y: 594, endPoint x: 103, endPoint y: 606, distance: 38.9
click at [125, 599] on div "Hàng sắp về" at bounding box center [163, 607] width 220 height 24
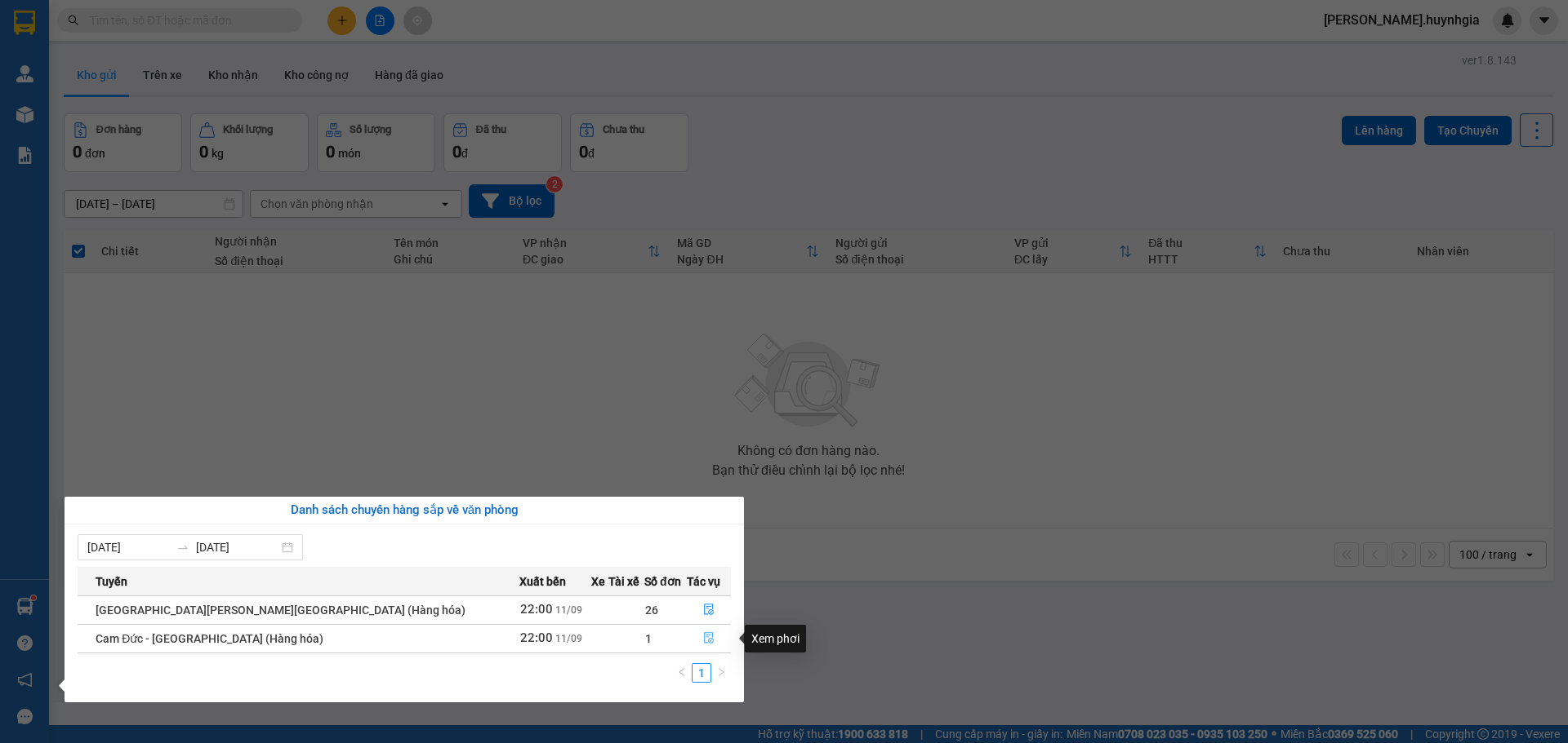
click at [703, 638] on icon "file-done" at bounding box center [709, 638] width 11 height 11
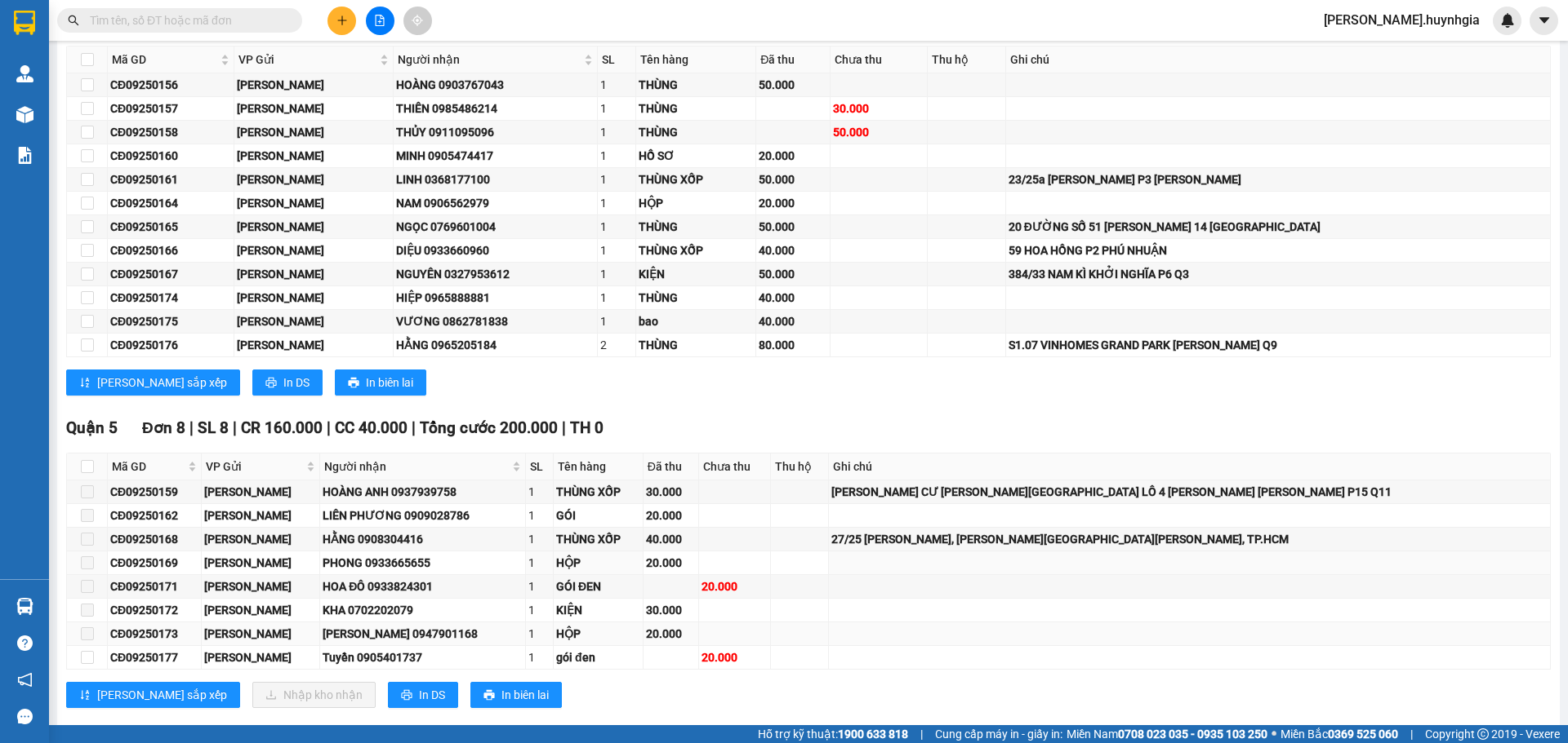
scroll to position [324, 0]
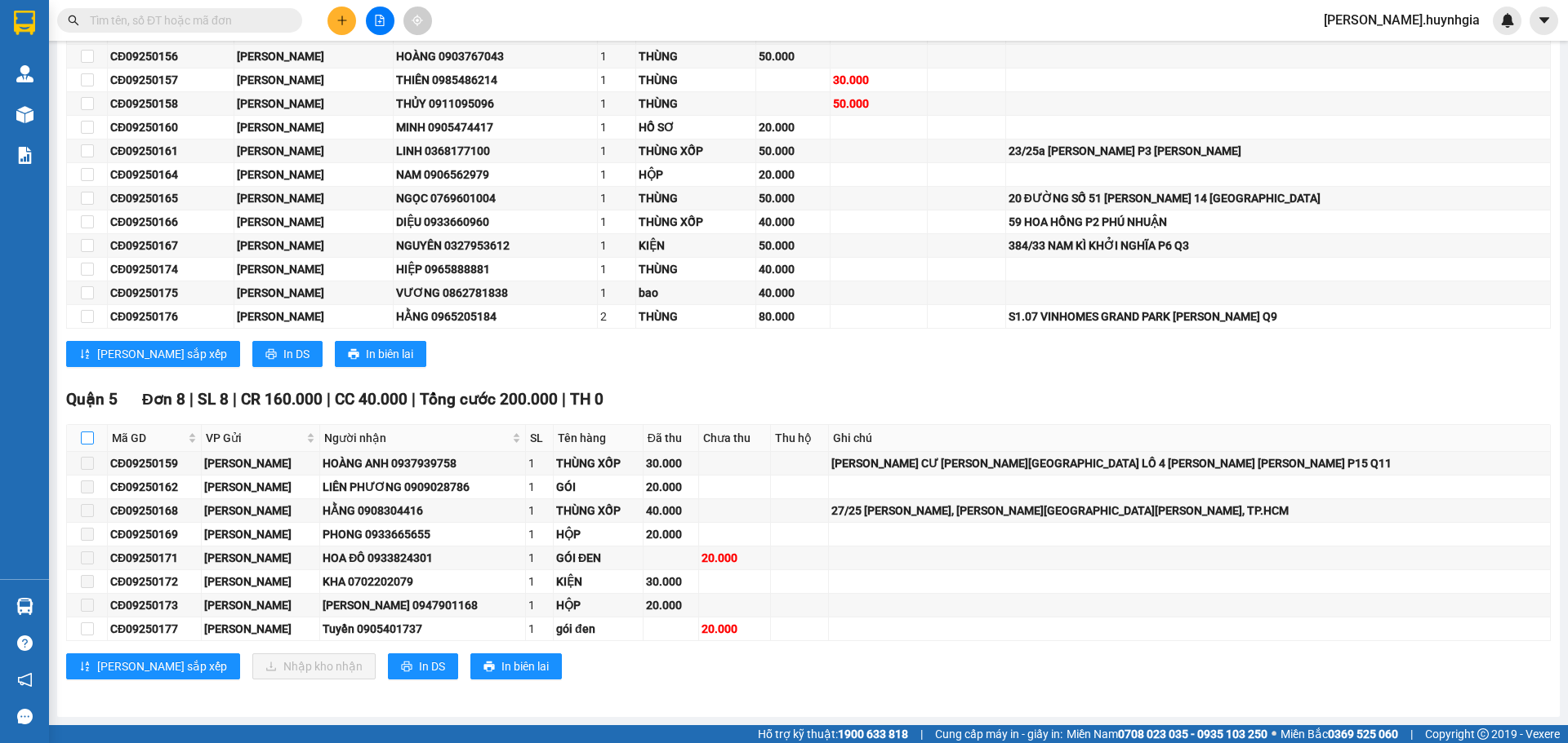
click at [89, 432] on input "checkbox" at bounding box center [88, 438] width 13 height 13
checkbox input "true"
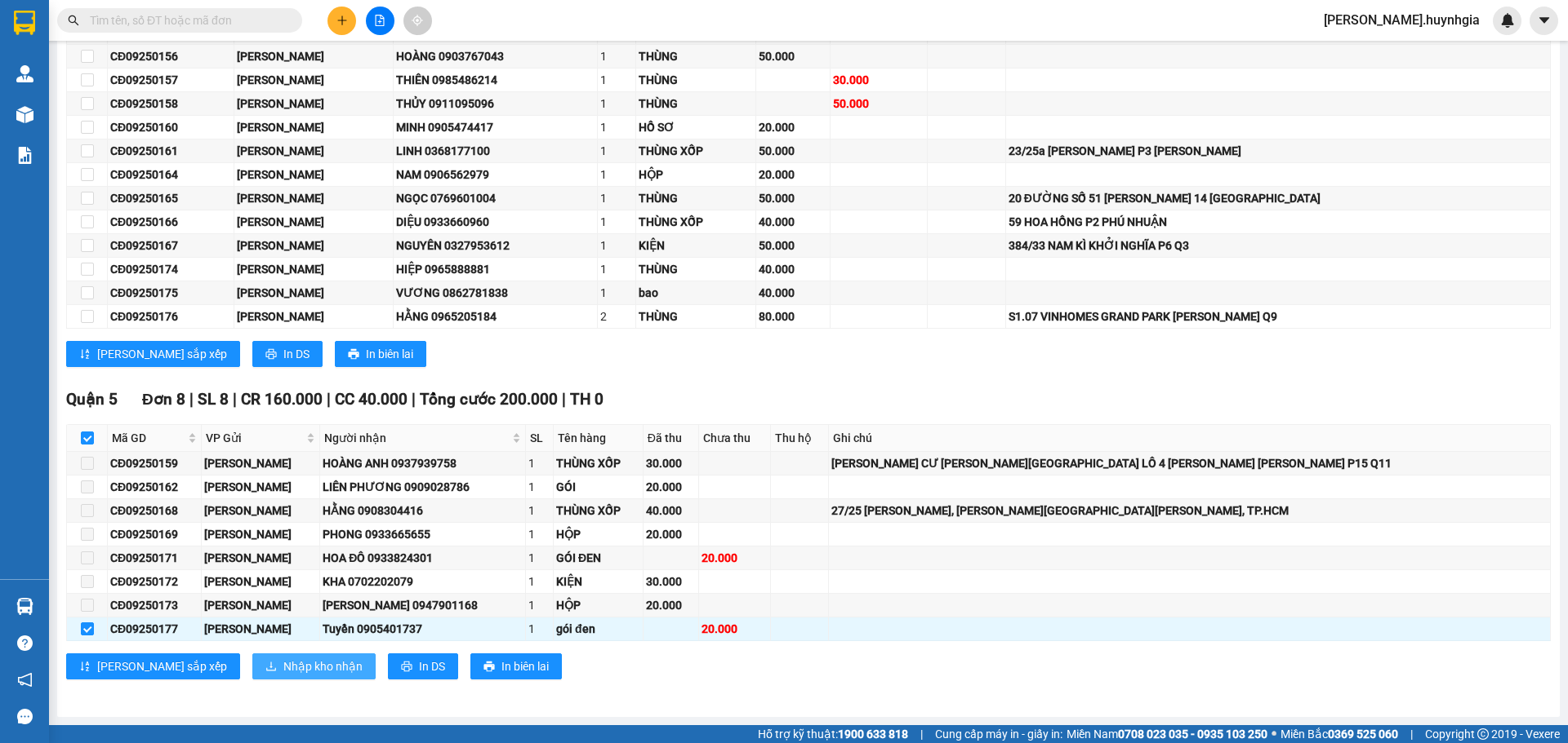
click at [284, 668] on span "Nhập kho nhận" at bounding box center [323, 666] width 79 height 18
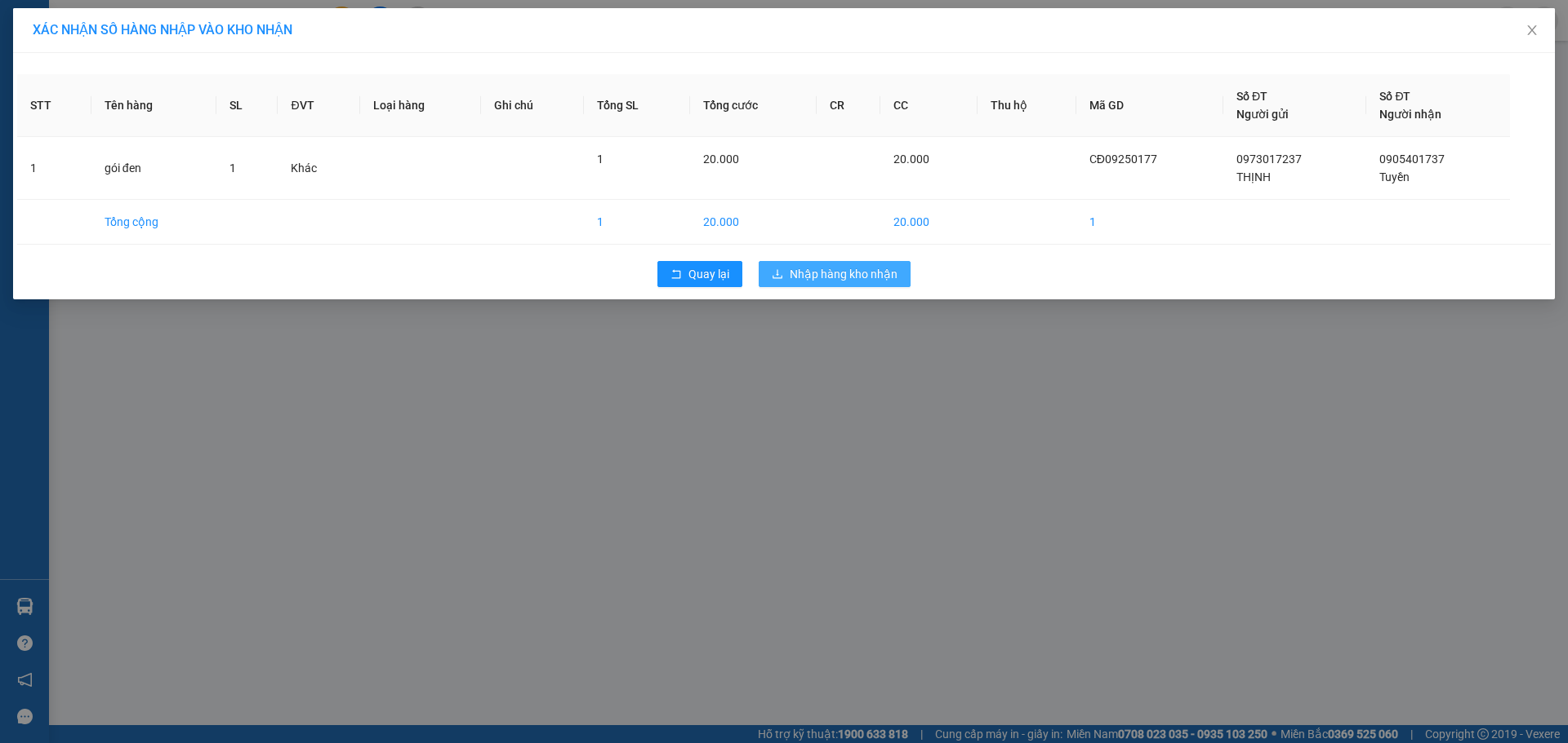
click at [836, 274] on span "Nhập hàng kho nhận" at bounding box center [843, 274] width 107 height 18
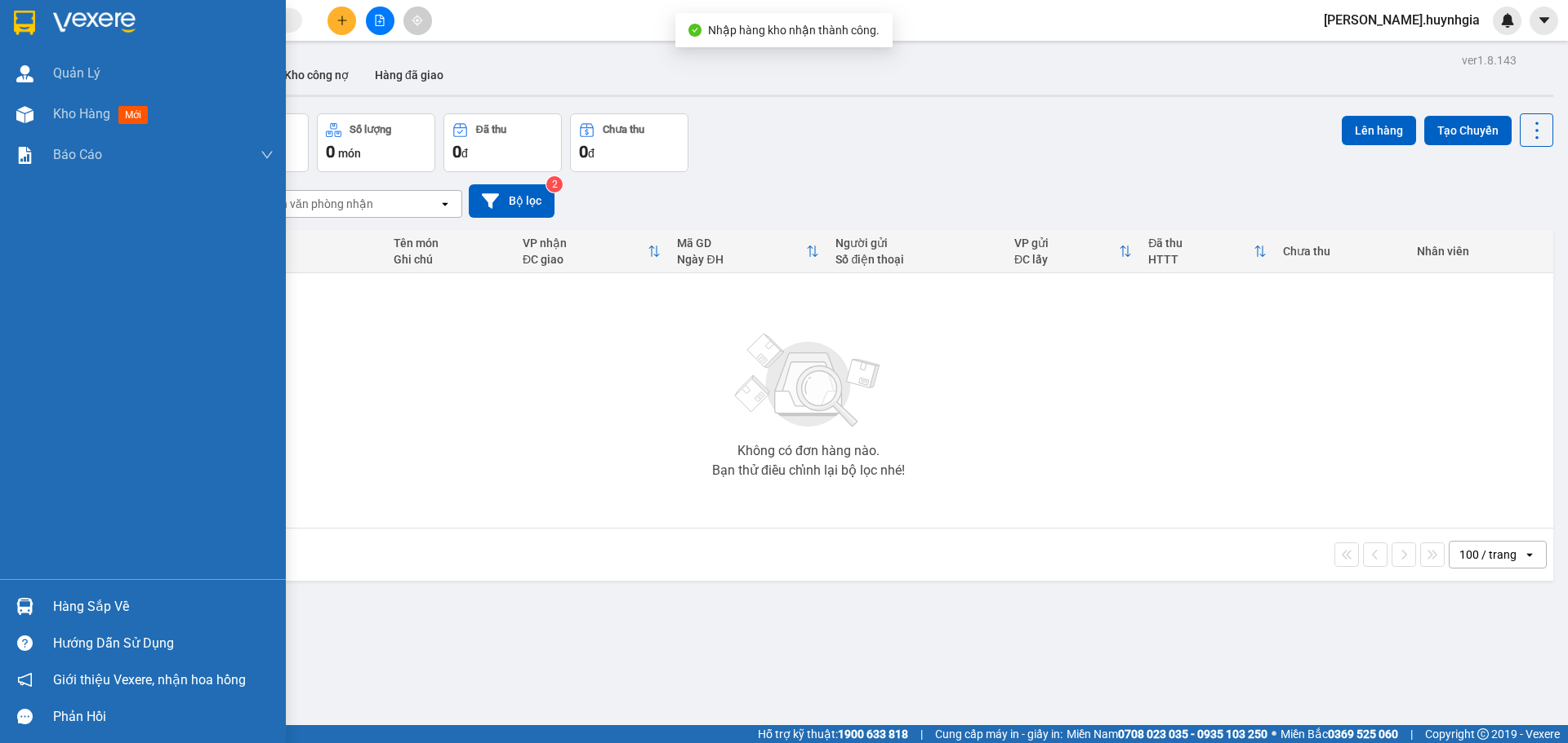
drag, startPoint x: 93, startPoint y: 608, endPoint x: 110, endPoint y: 607, distance: 17.0
click at [95, 607] on div "Hàng sắp về" at bounding box center [163, 607] width 220 height 24
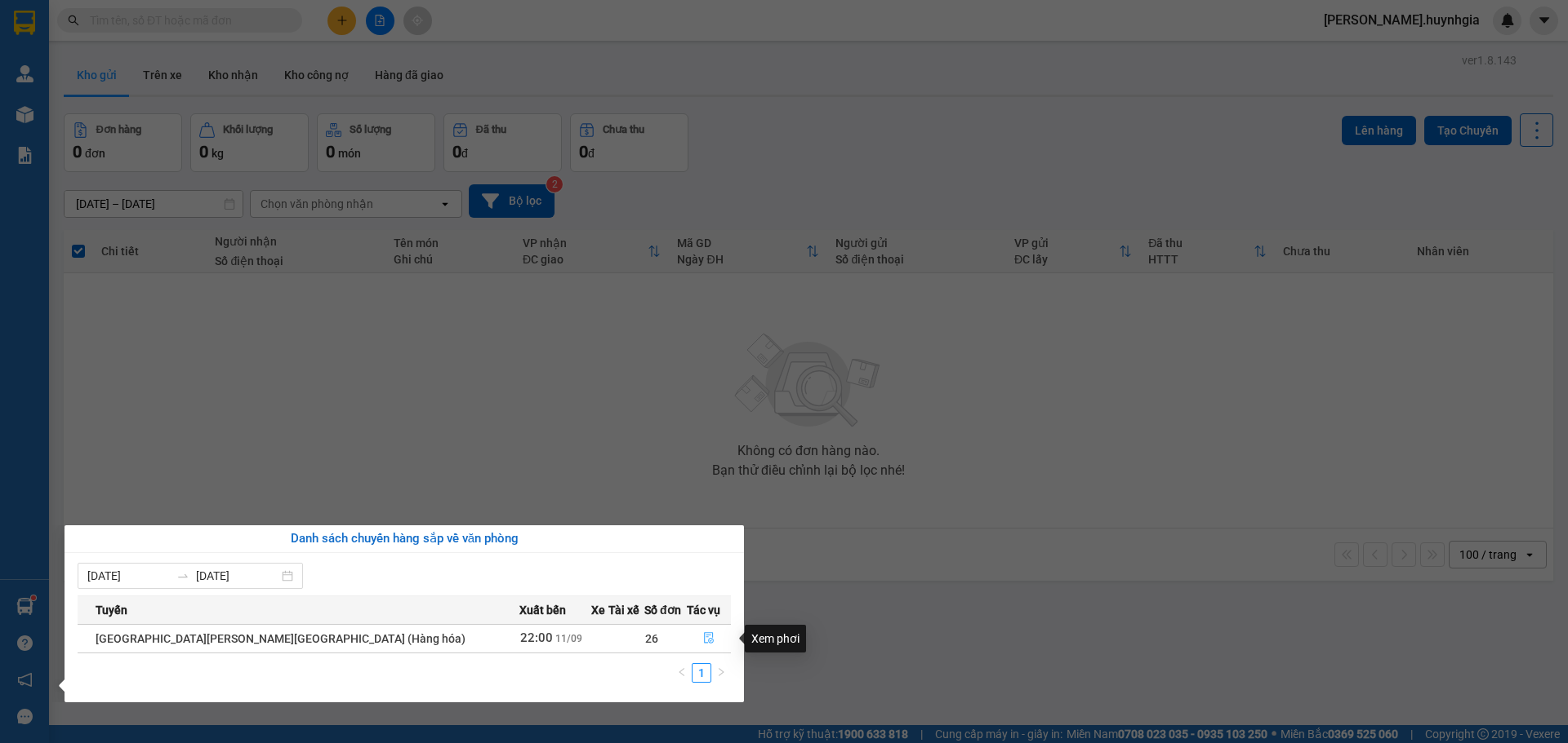
click at [703, 645] on span "file-done" at bounding box center [709, 639] width 11 height 13
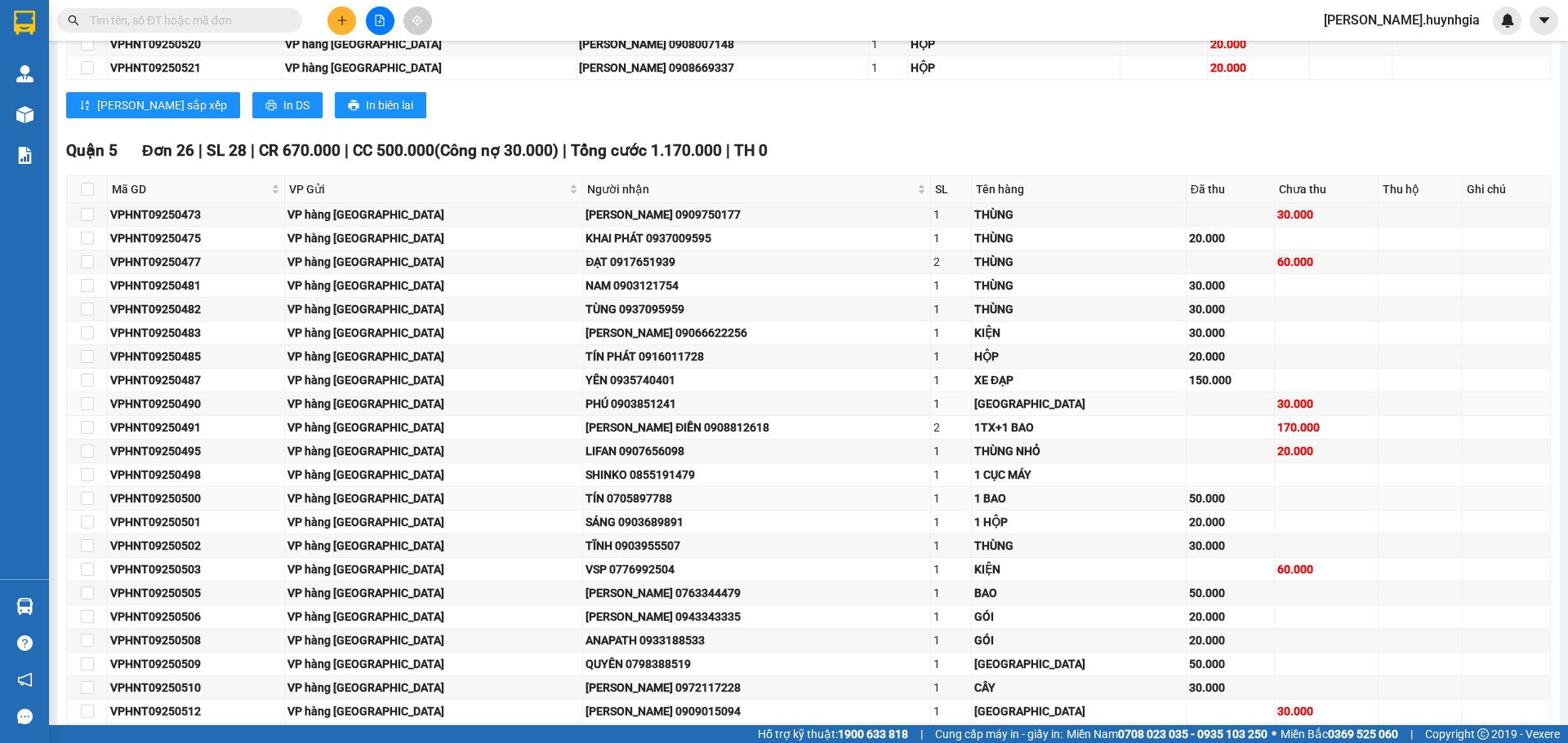
scroll to position [979, 0]
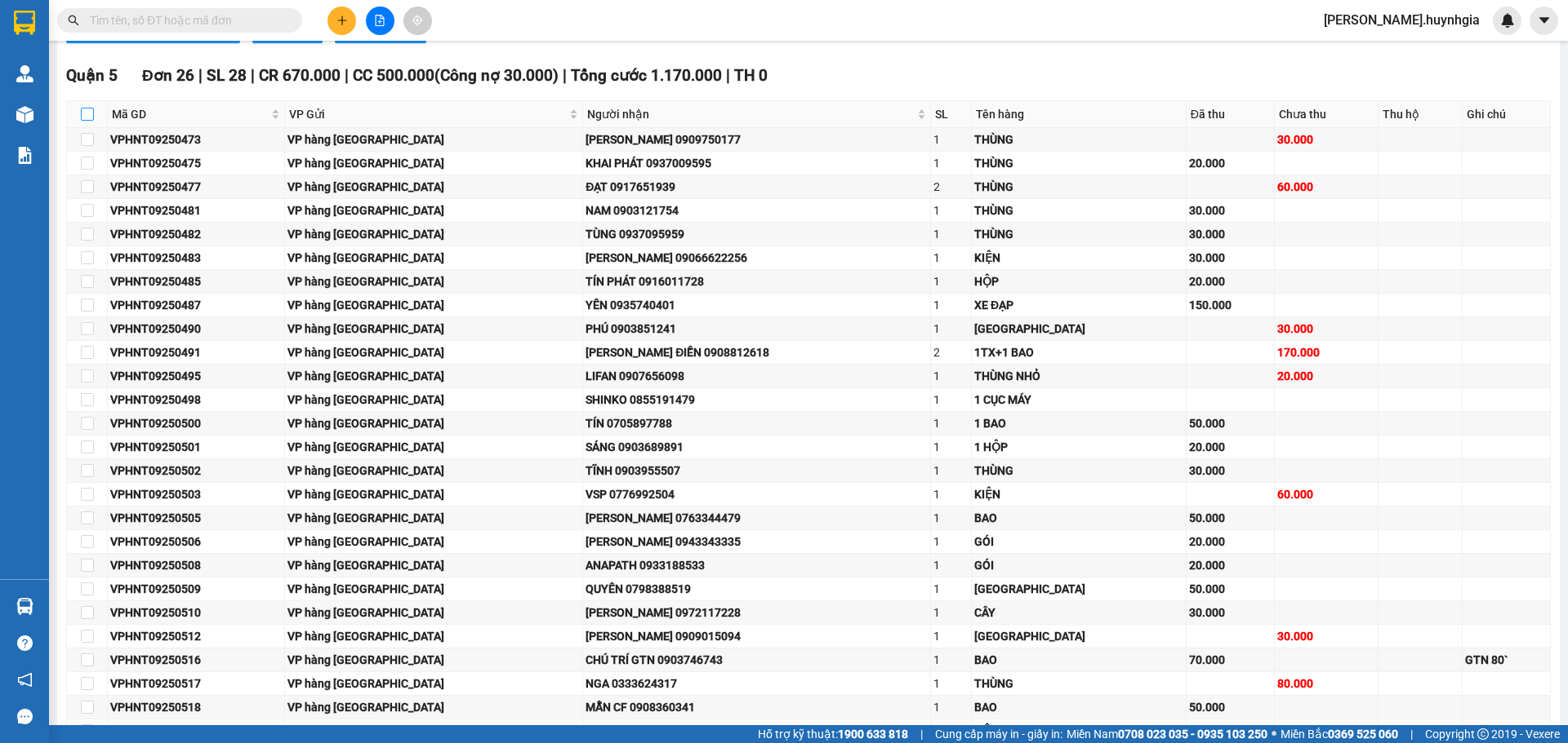
click at [90, 115] on input "checkbox" at bounding box center [88, 114] width 13 height 13
checkbox input "true"
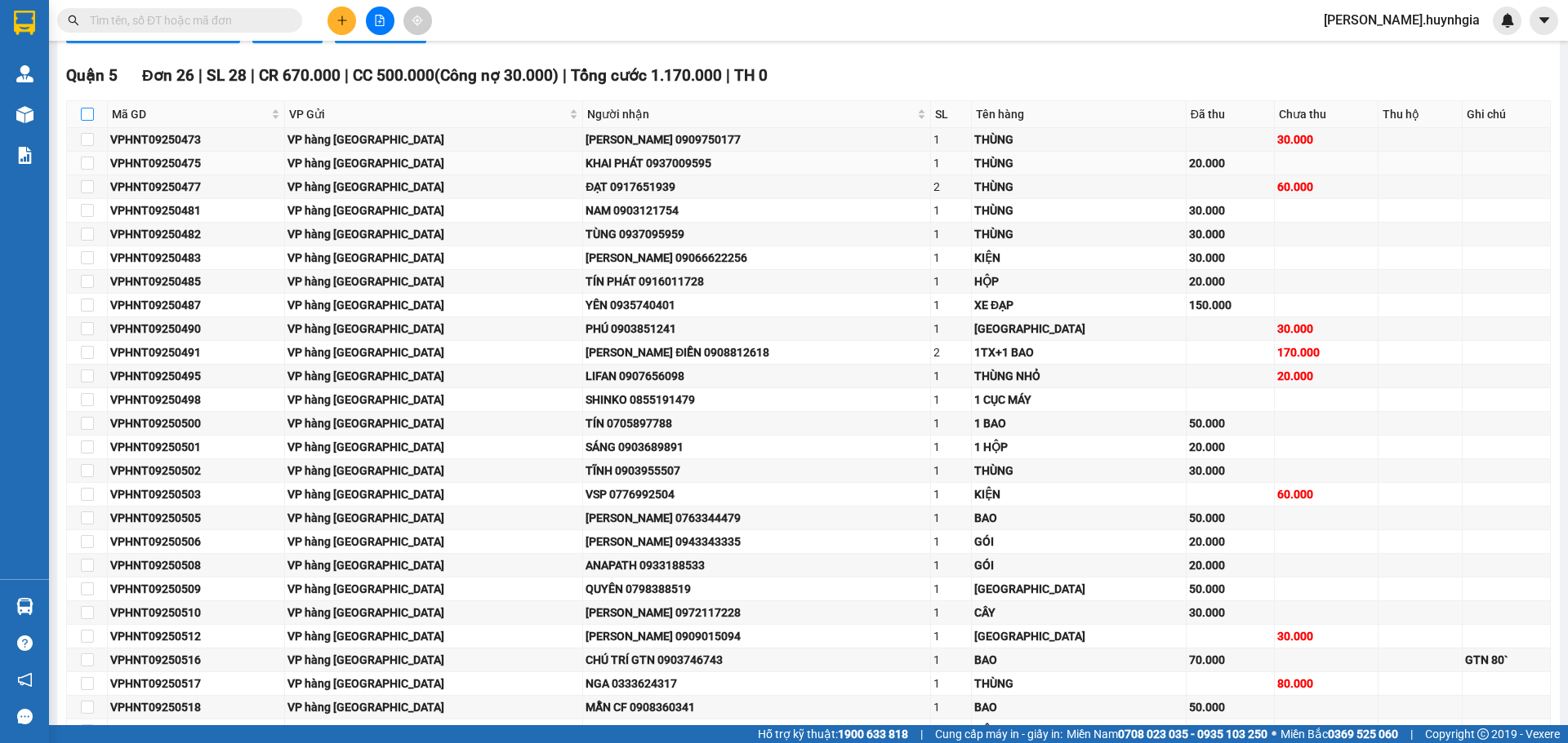
checkbox input "true"
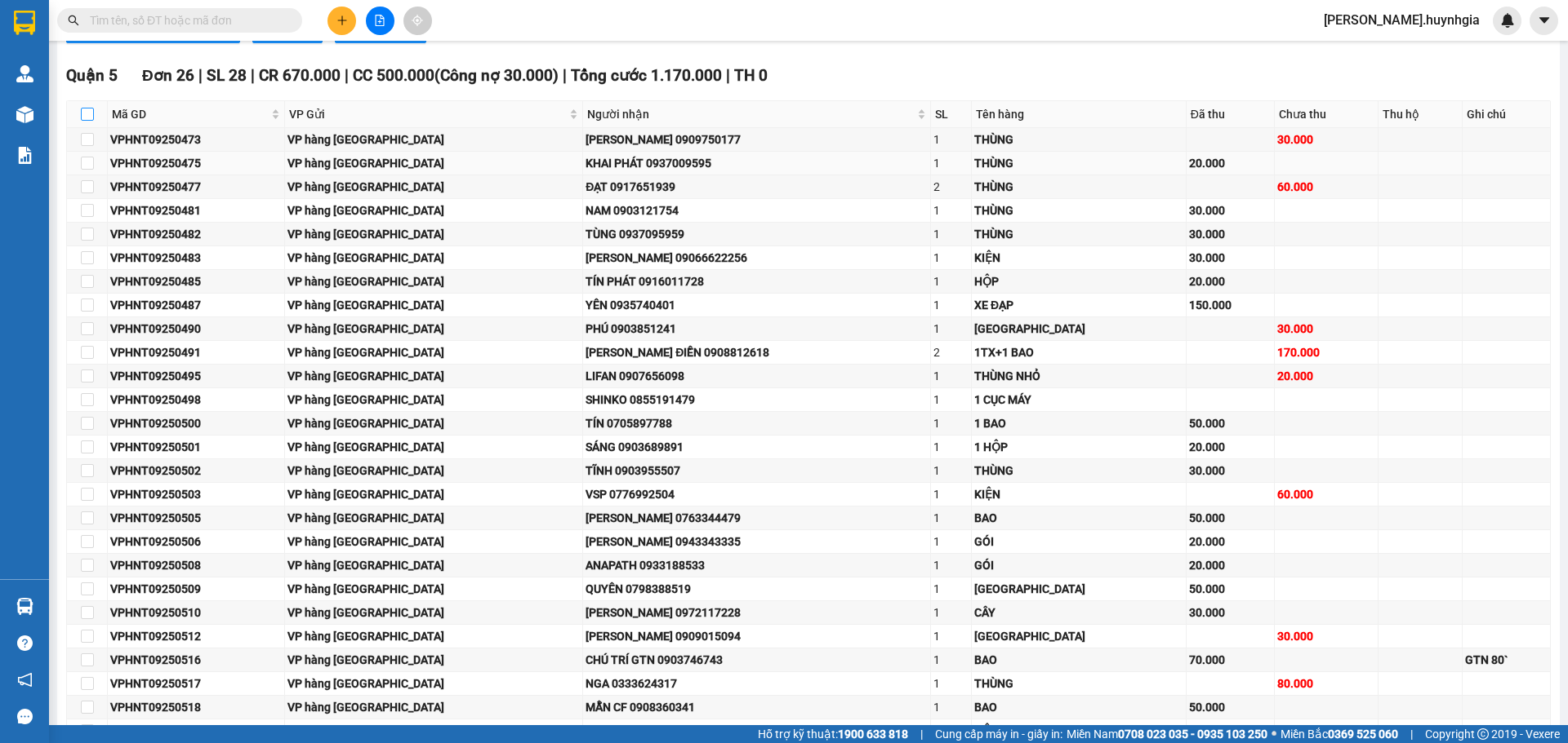
checkbox input "true"
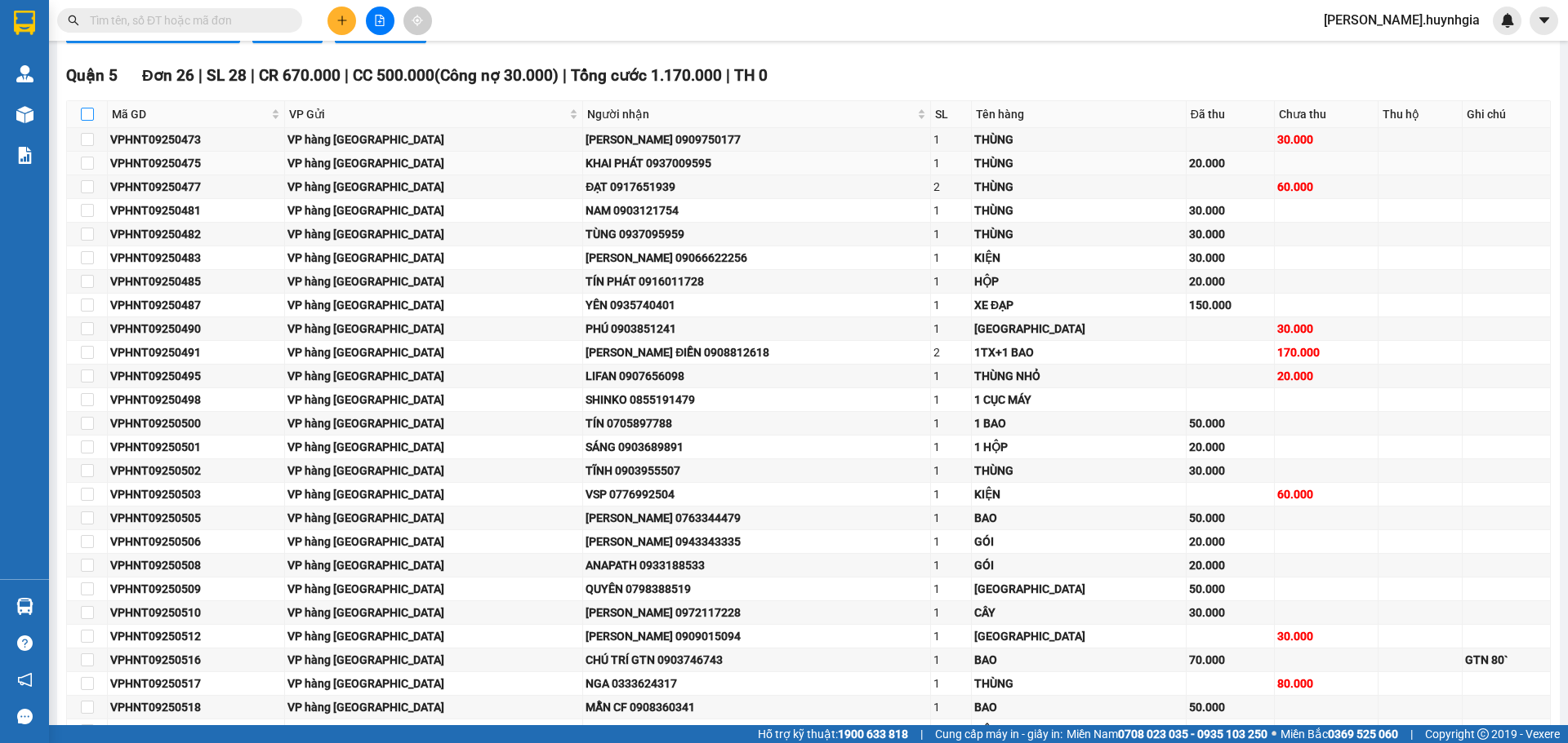
checkbox input "true"
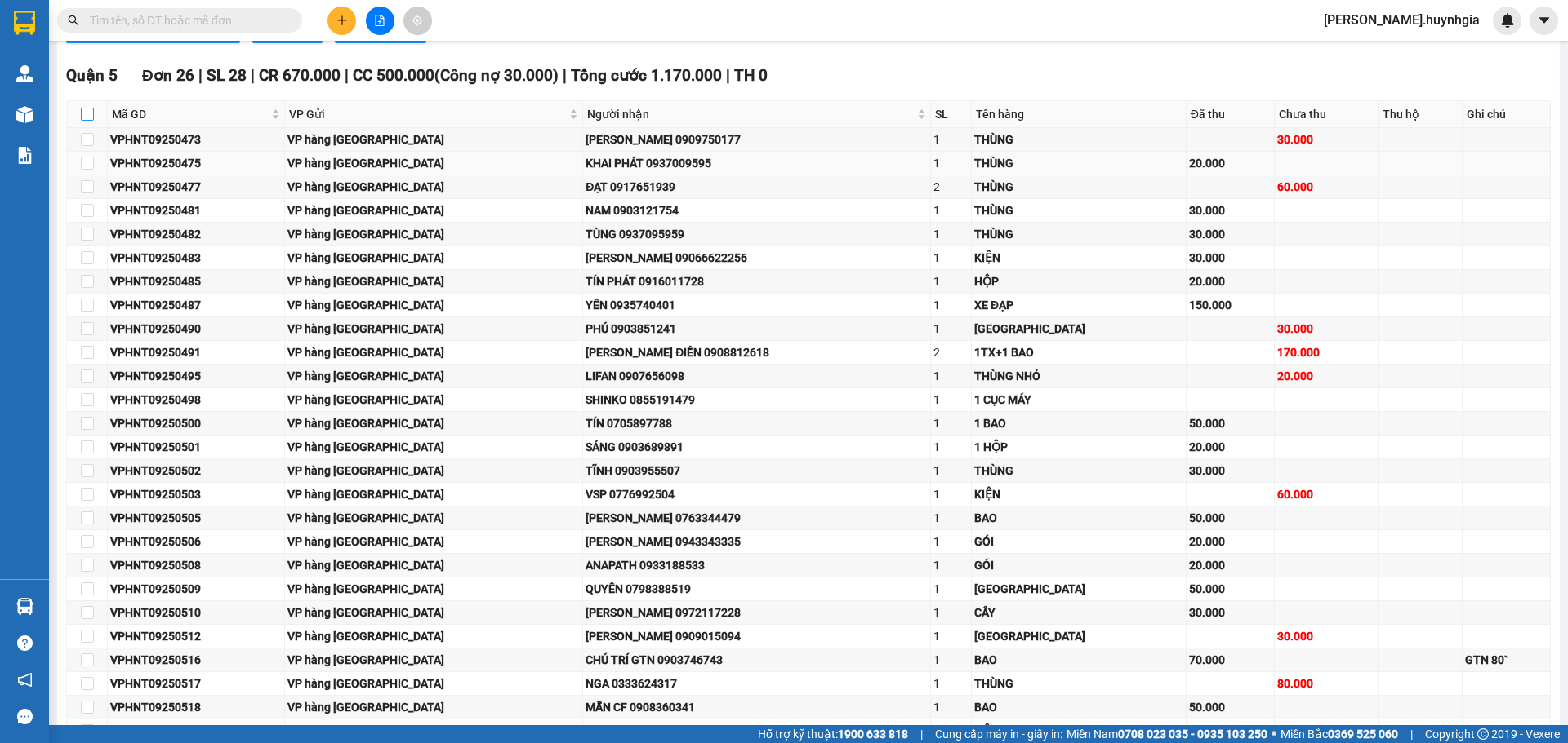
checkbox input "true"
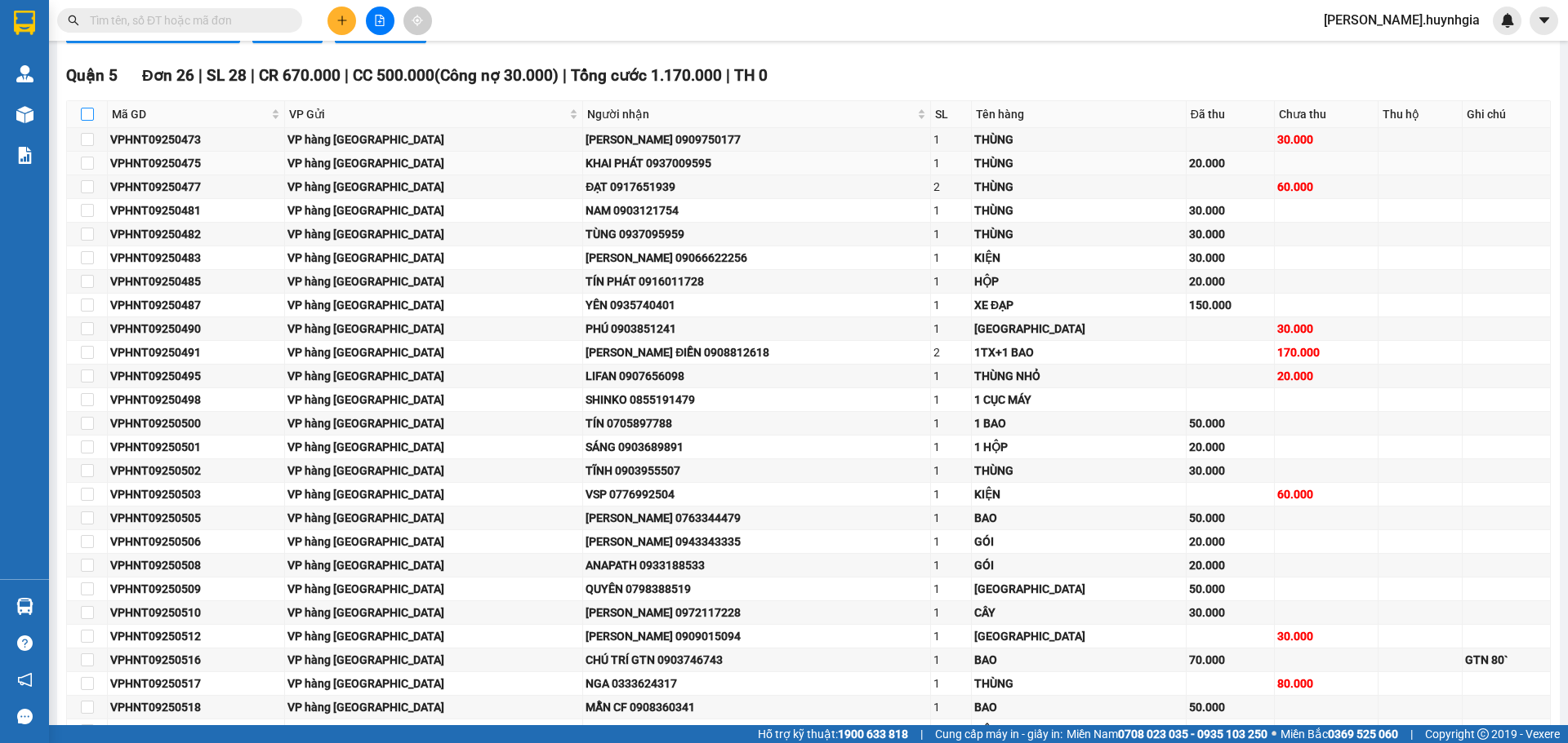
checkbox input "true"
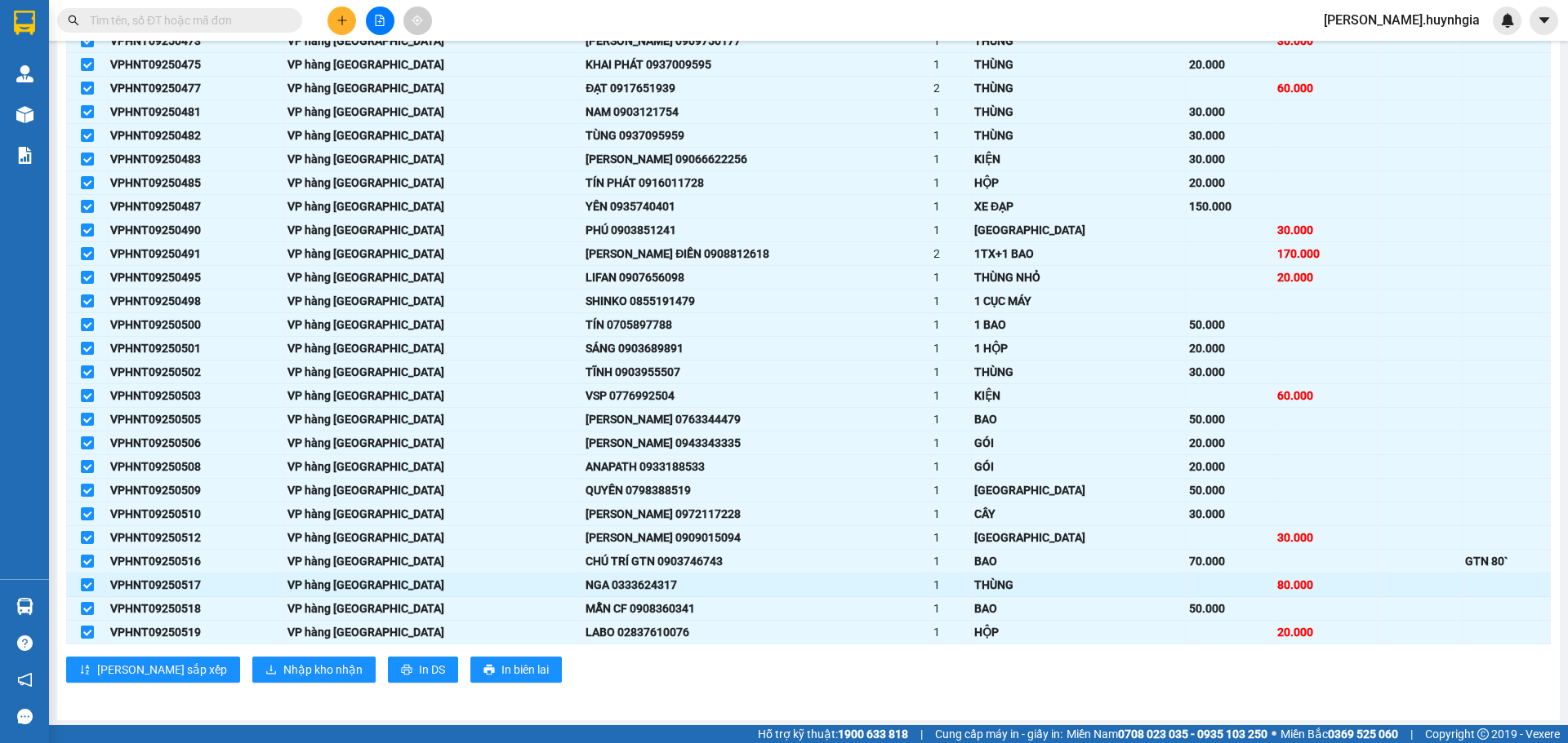
scroll to position [1081, 0]
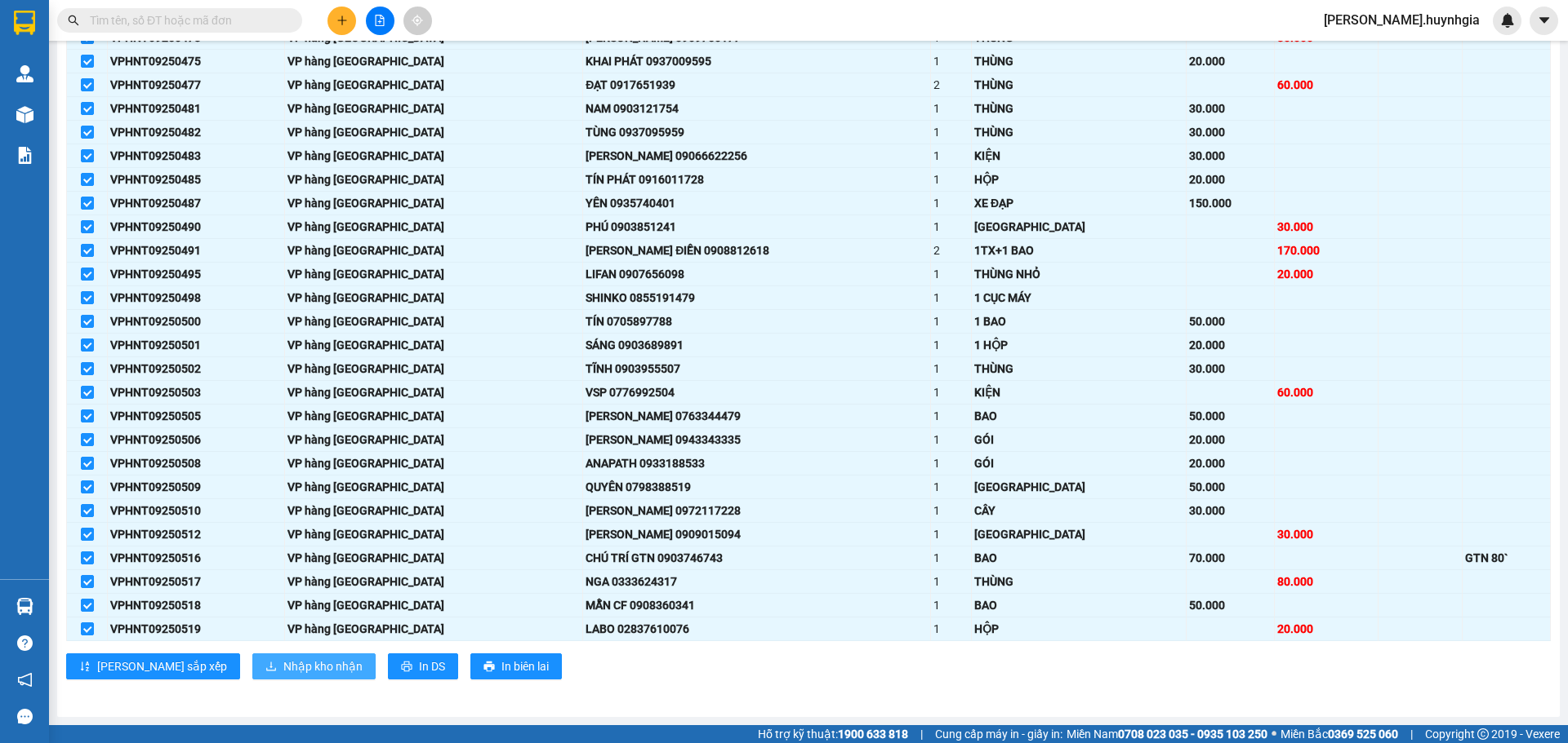
click at [284, 674] on span "Nhập kho nhận" at bounding box center [323, 666] width 79 height 18
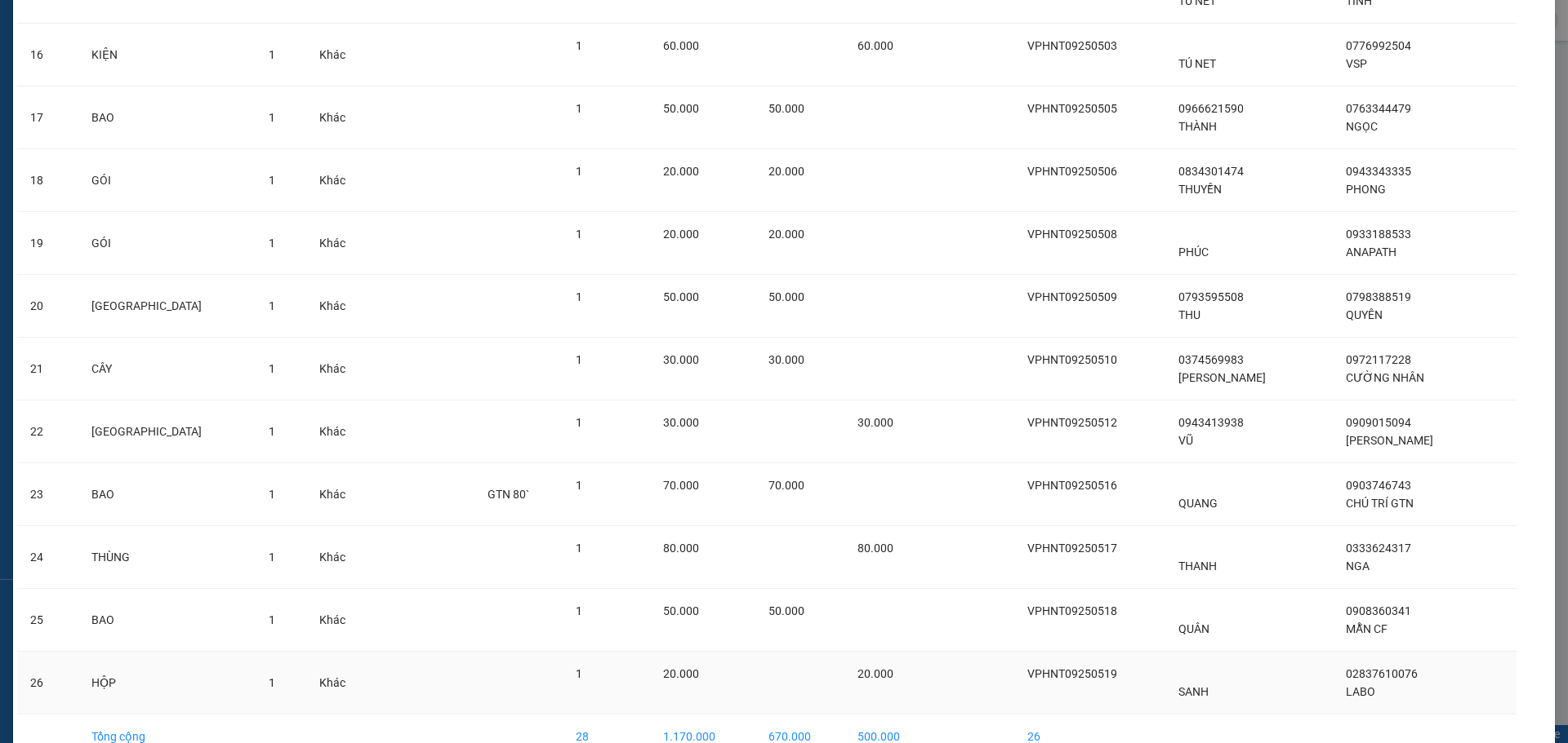
scroll to position [1146, 0]
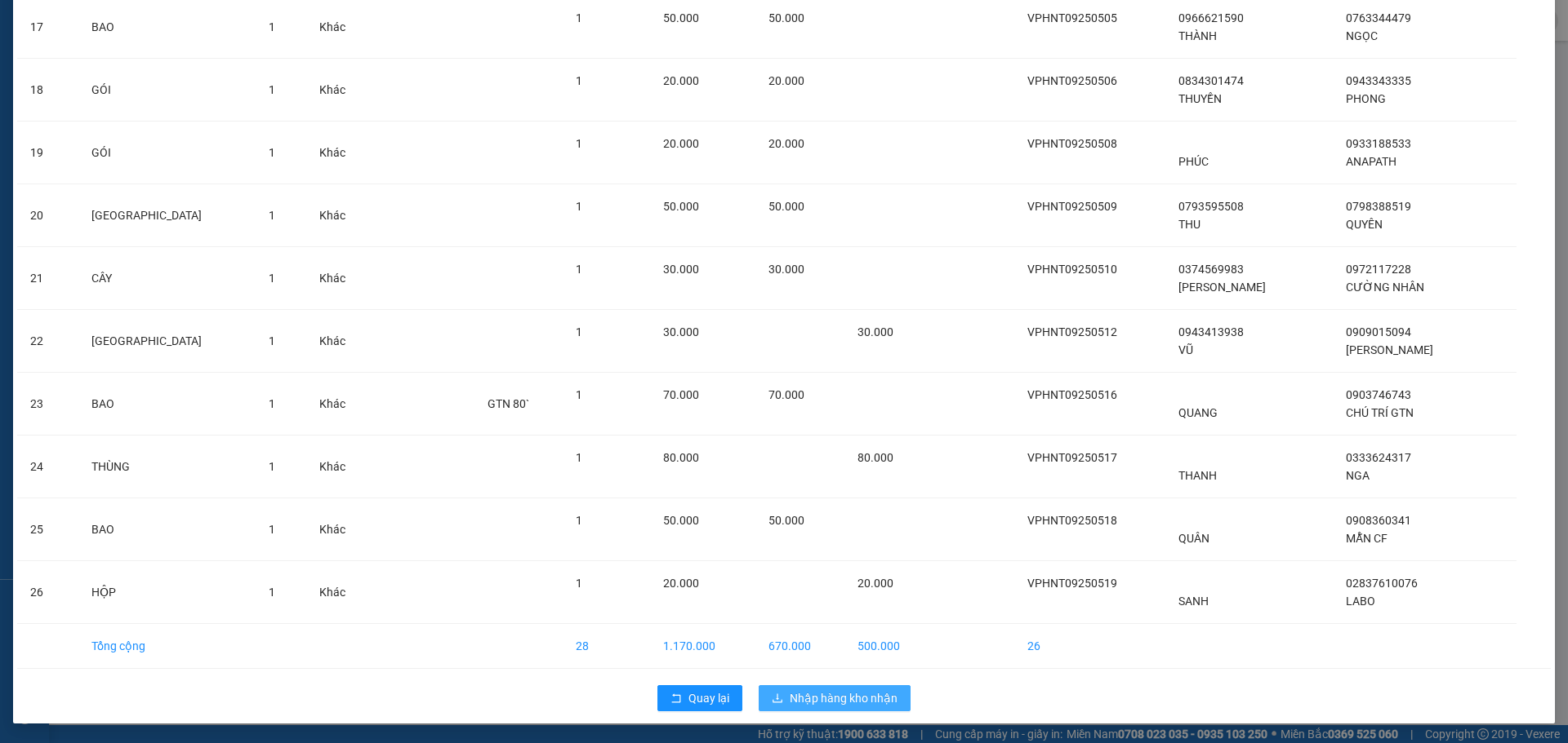
click at [835, 690] on span "Nhập hàng kho nhận" at bounding box center [843, 698] width 107 height 18
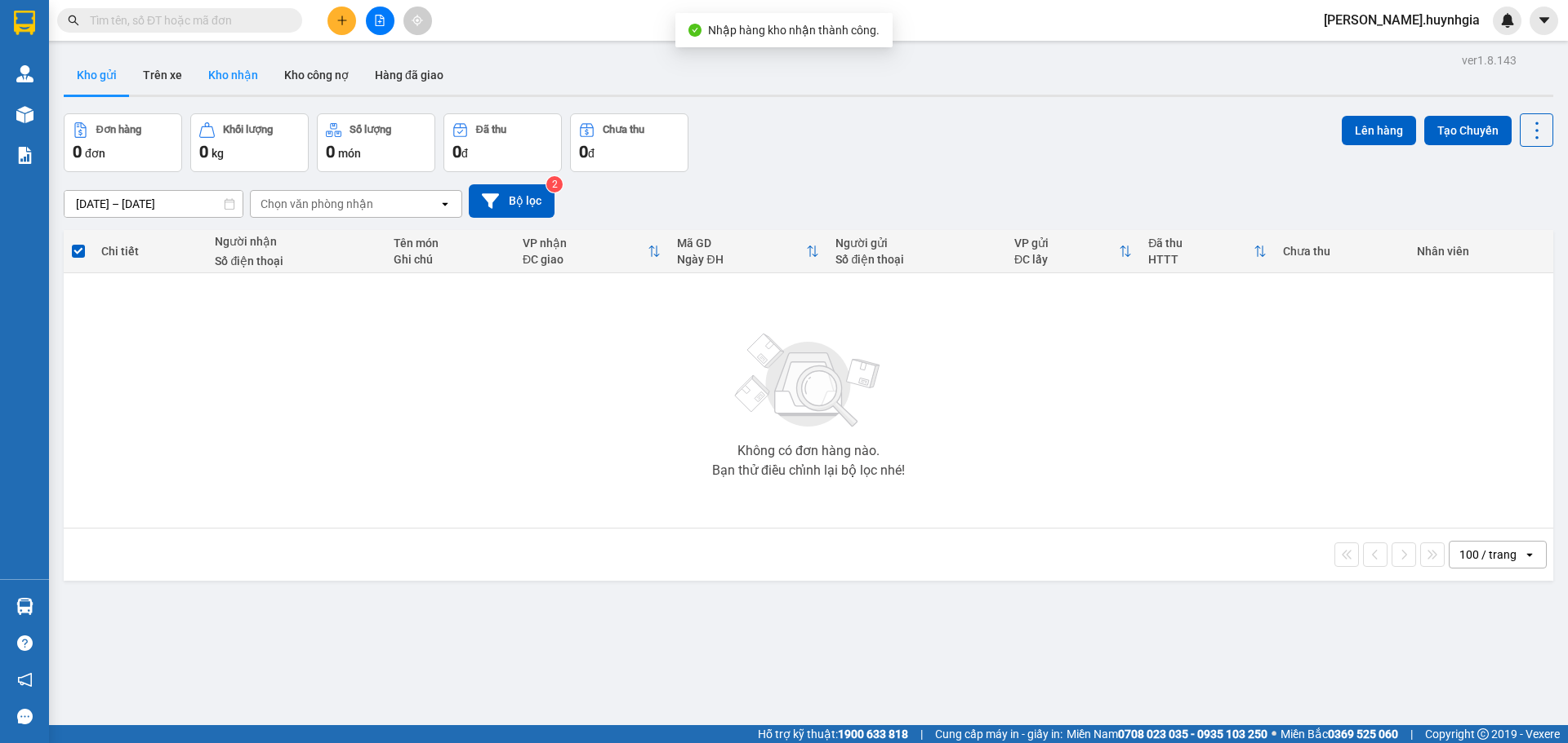
click at [243, 76] on button "Kho nhận" at bounding box center [233, 75] width 76 height 40
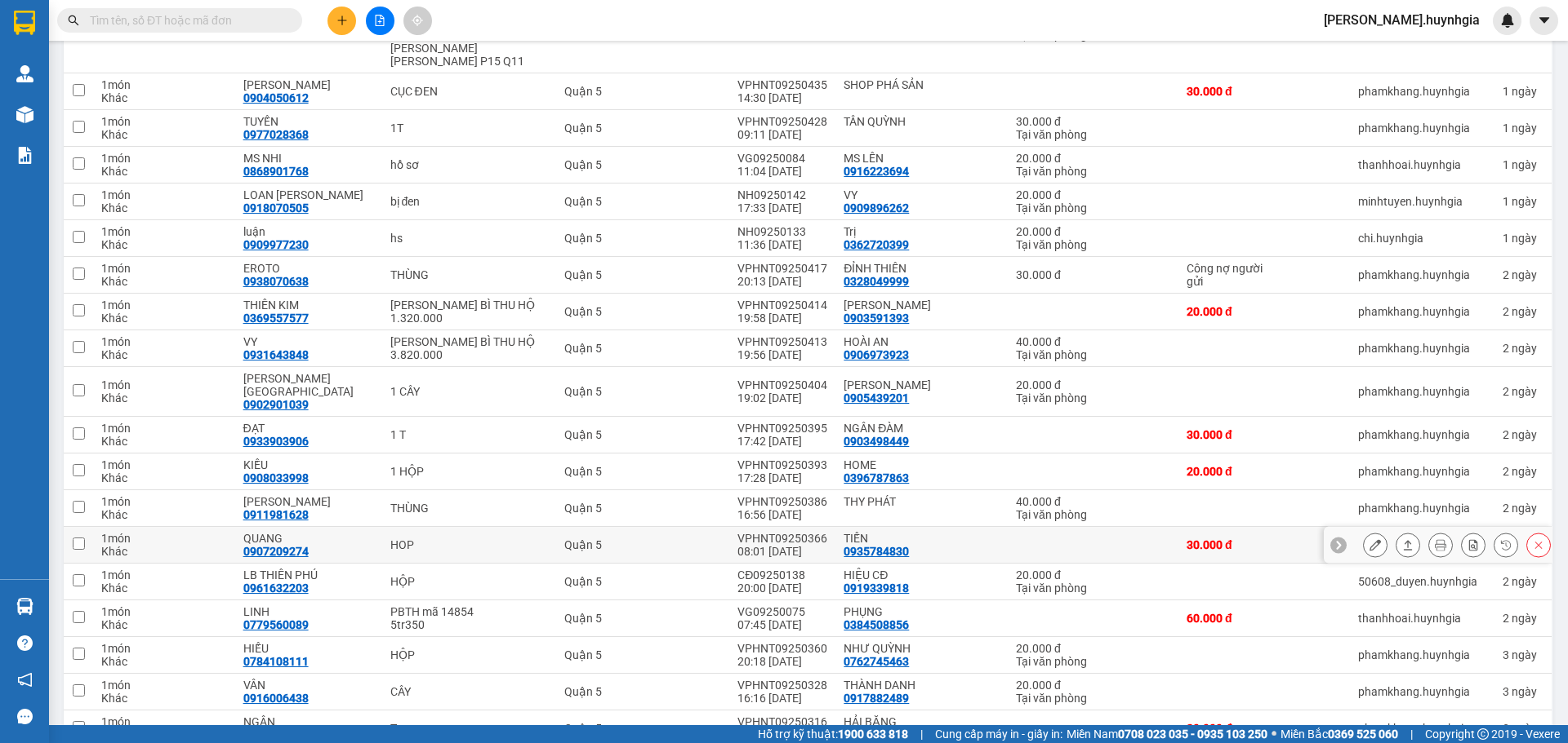
scroll to position [1697, 0]
